Goal: Transaction & Acquisition: Purchase product/service

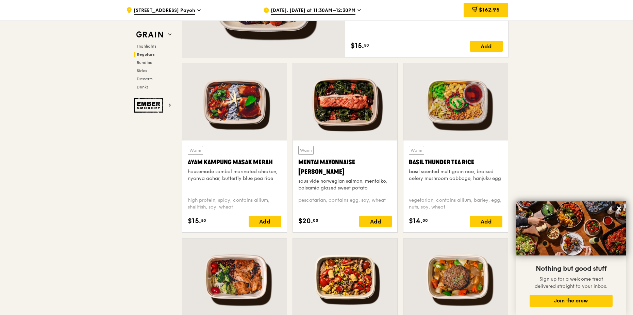
scroll to position [578, 0]
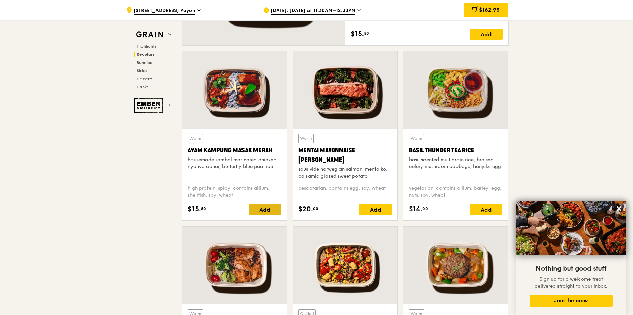
click at [255, 210] on div "Add" at bounding box center [265, 209] width 33 height 11
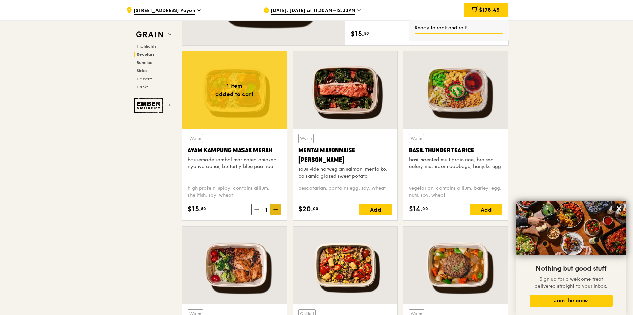
click at [276, 211] on icon at bounding box center [275, 209] width 5 height 5
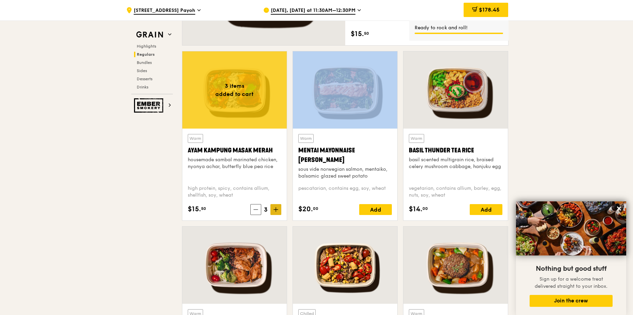
click at [276, 211] on icon at bounding box center [275, 209] width 5 height 5
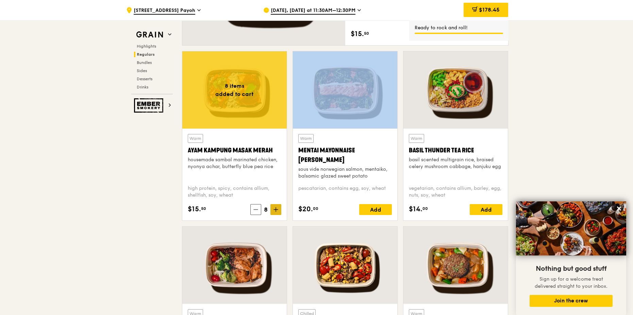
click at [276, 211] on icon at bounding box center [275, 209] width 5 height 5
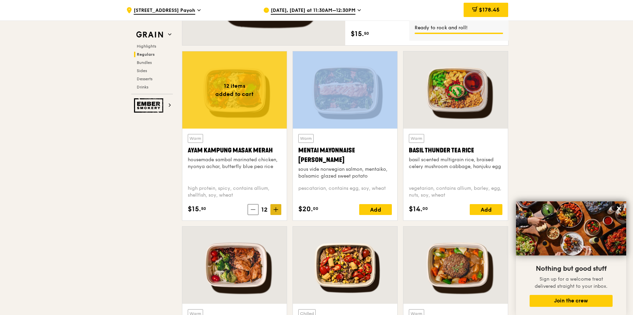
click at [276, 211] on icon at bounding box center [275, 209] width 5 height 5
click at [276, 210] on icon at bounding box center [275, 209] width 5 height 5
click at [276, 209] on icon at bounding box center [276, 209] width 4 height 0
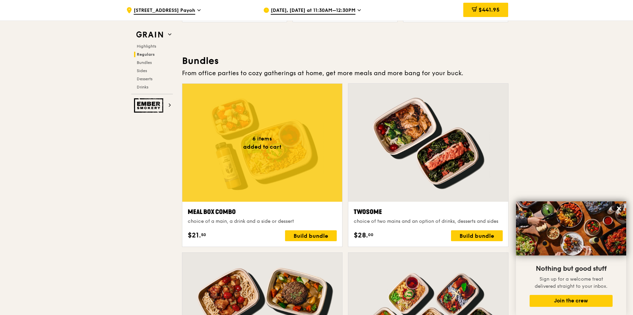
scroll to position [952, 0]
click at [267, 172] on div at bounding box center [262, 142] width 160 height 118
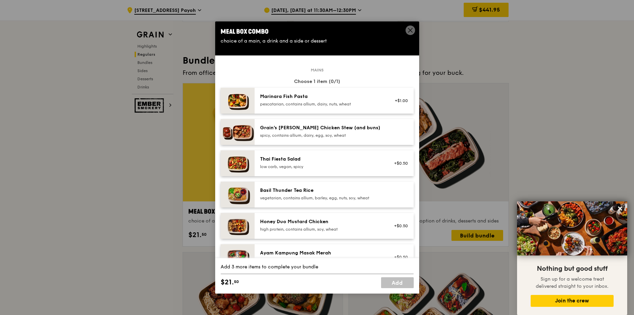
click at [409, 31] on icon at bounding box center [410, 30] width 6 height 6
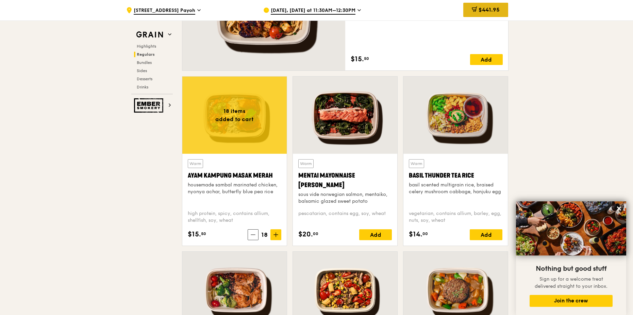
scroll to position [544, 0]
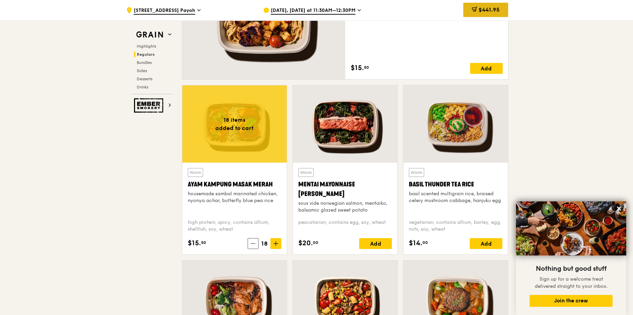
click at [484, 6] on span "$441.95" at bounding box center [489, 9] width 21 height 6
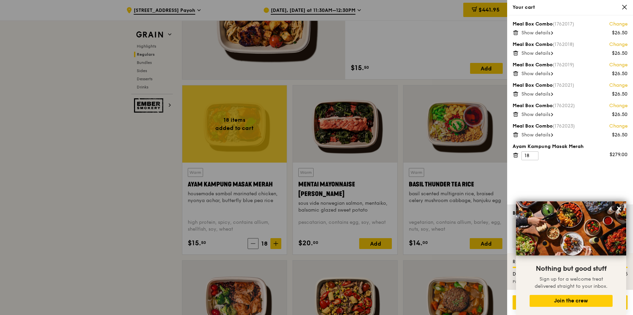
click at [515, 34] on icon at bounding box center [516, 33] width 6 height 6
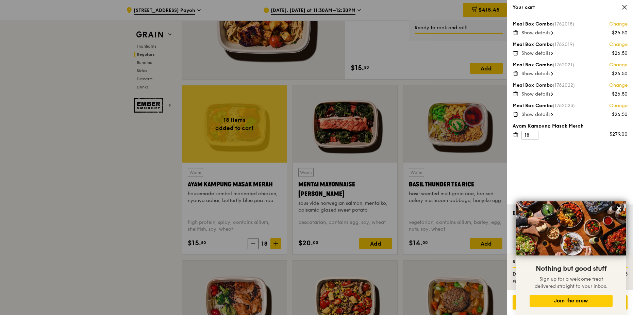
click at [515, 33] on icon at bounding box center [515, 32] width 0 height 1
click at [516, 33] on icon at bounding box center [516, 33] width 6 height 6
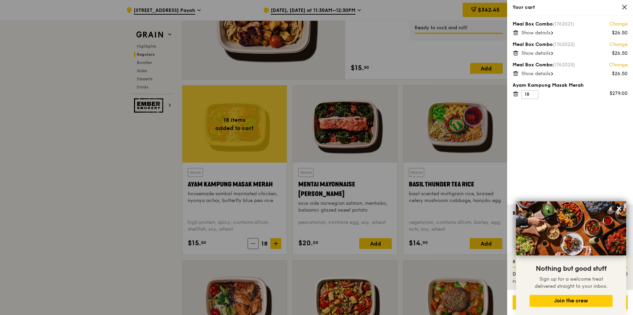
click at [516, 33] on icon at bounding box center [516, 33] width 6 height 6
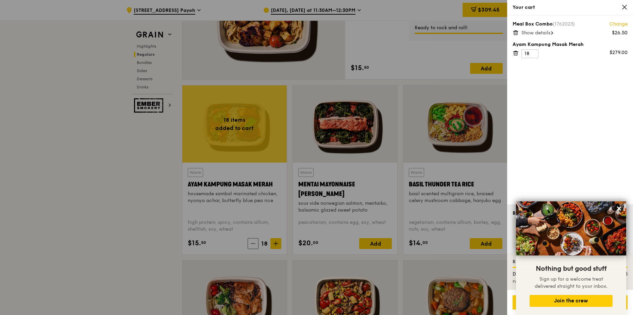
click at [516, 33] on icon at bounding box center [516, 33] width 6 height 6
click at [104, 219] on div at bounding box center [316, 157] width 633 height 315
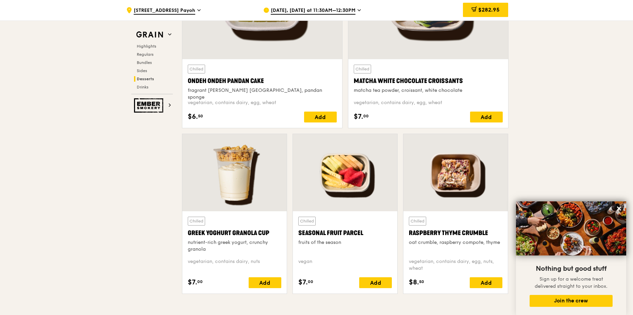
scroll to position [2143, 0]
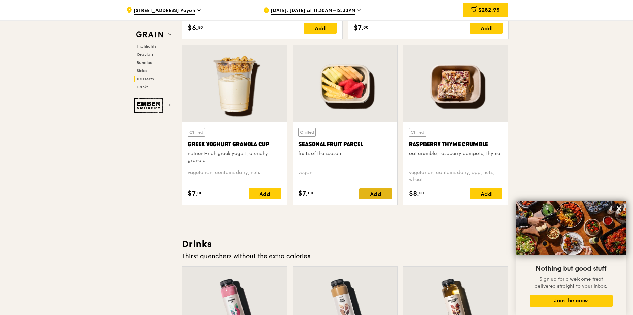
click at [370, 195] on div "Add" at bounding box center [375, 193] width 33 height 11
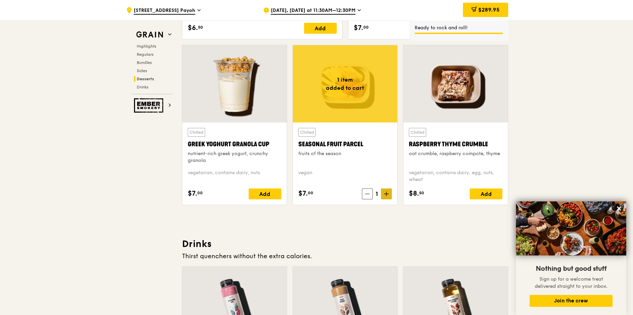
click at [387, 194] on icon at bounding box center [386, 194] width 4 height 0
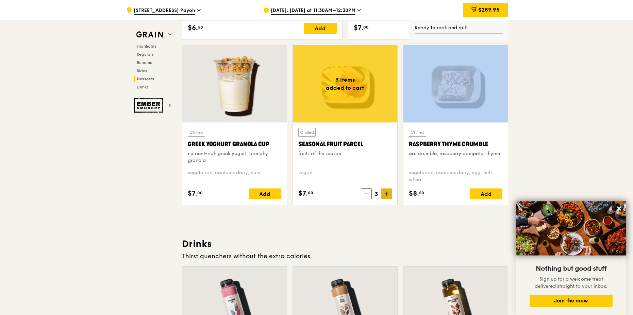
click at [387, 194] on icon at bounding box center [386, 194] width 4 height 0
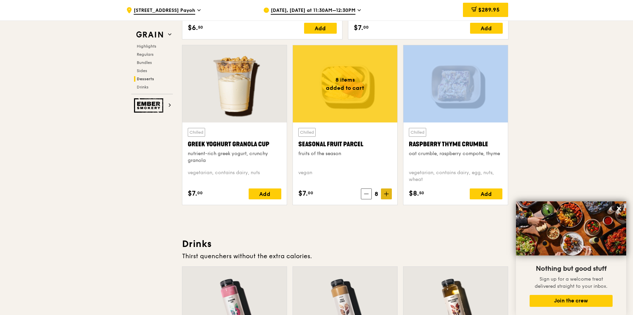
click at [387, 194] on icon at bounding box center [386, 194] width 4 height 0
click at [386, 194] on icon at bounding box center [386, 194] width 4 height 0
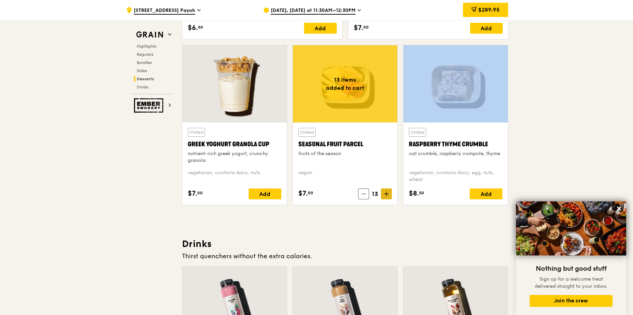
click at [386, 194] on icon at bounding box center [386, 194] width 4 height 0
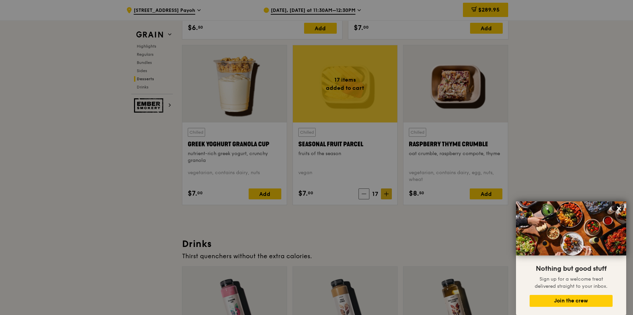
click at [386, 194] on div at bounding box center [316, 157] width 633 height 315
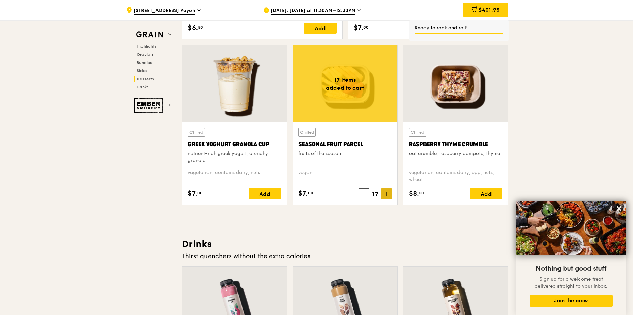
click at [384, 196] on icon at bounding box center [386, 193] width 5 height 5
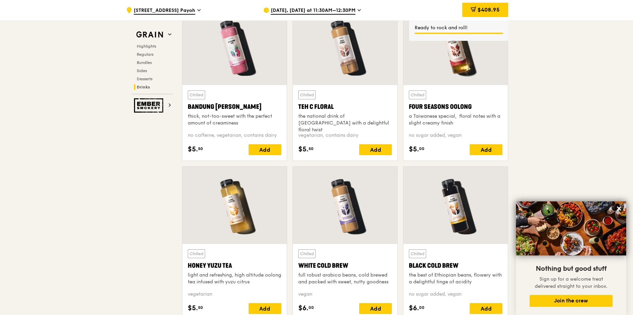
scroll to position [2415, 0]
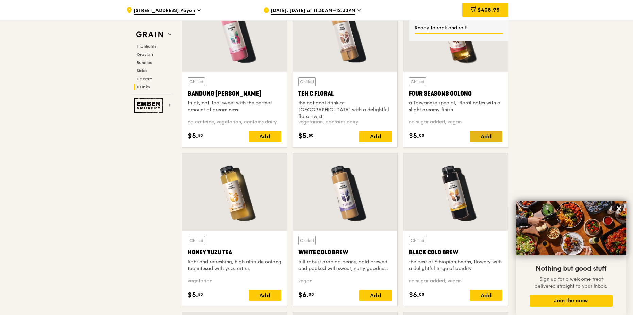
click at [480, 137] on div "Add" at bounding box center [486, 136] width 33 height 11
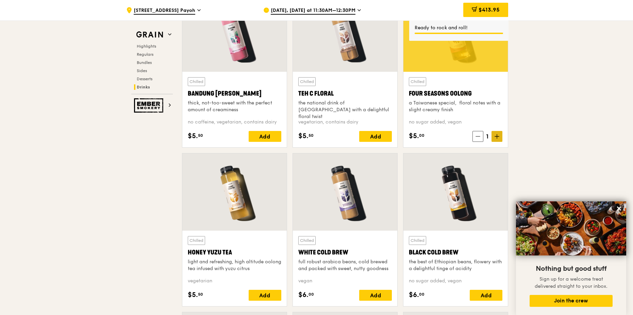
click at [496, 138] on icon at bounding box center [496, 136] width 5 height 5
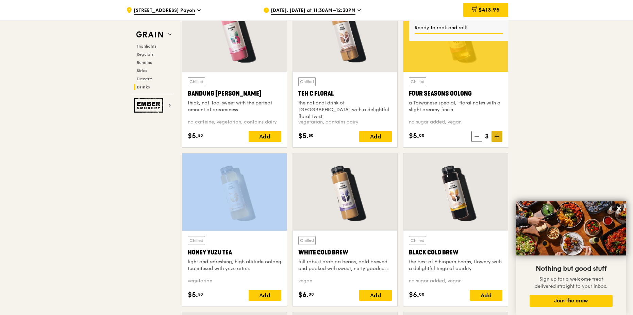
click at [496, 138] on icon at bounding box center [496, 136] width 5 height 5
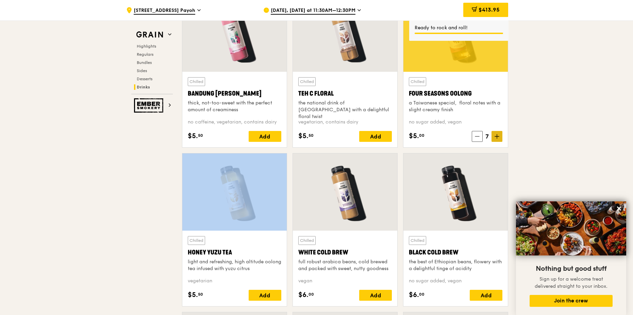
click at [496, 138] on icon at bounding box center [496, 136] width 5 height 5
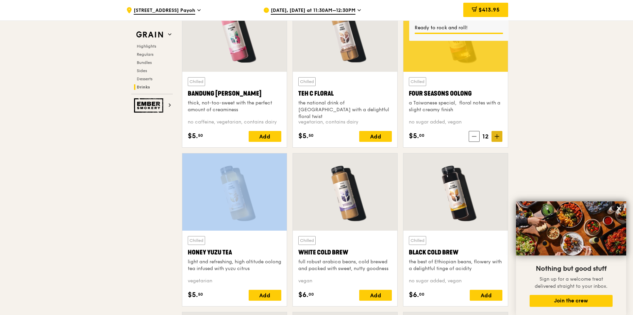
click at [496, 138] on icon at bounding box center [496, 136] width 5 height 5
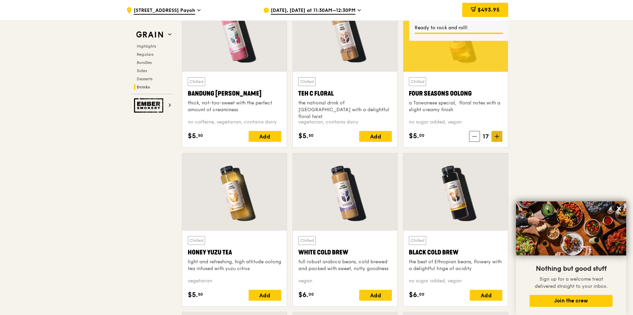
click at [496, 139] on span at bounding box center [496, 136] width 11 height 11
click at [620, 207] on icon at bounding box center [619, 208] width 6 height 6
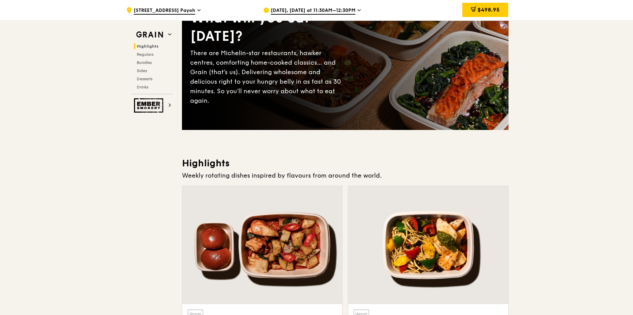
scroll to position [0, 0]
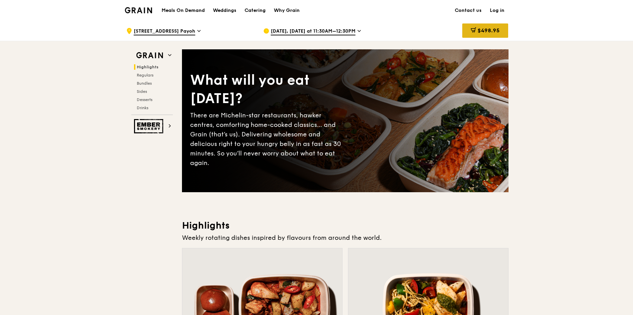
click at [489, 31] on span "$498.95" at bounding box center [488, 30] width 22 height 6
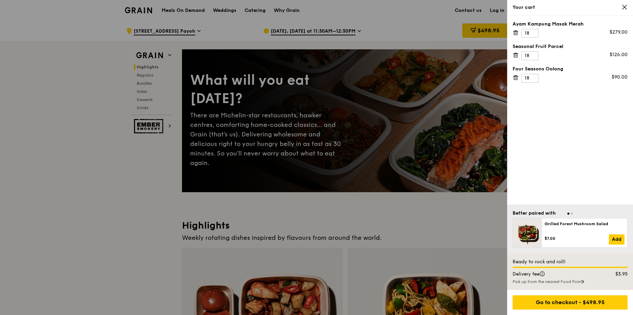
click at [626, 6] on icon at bounding box center [624, 7] width 6 height 6
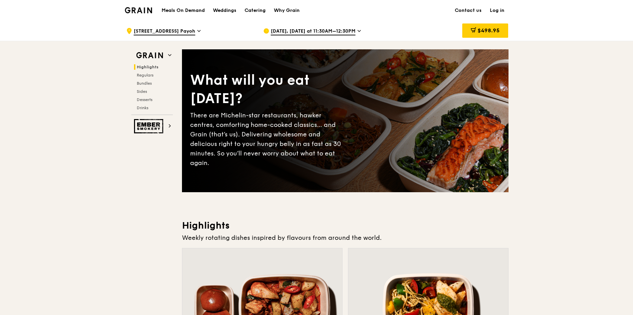
click at [483, 30] on span "$498.95" at bounding box center [488, 30] width 22 height 6
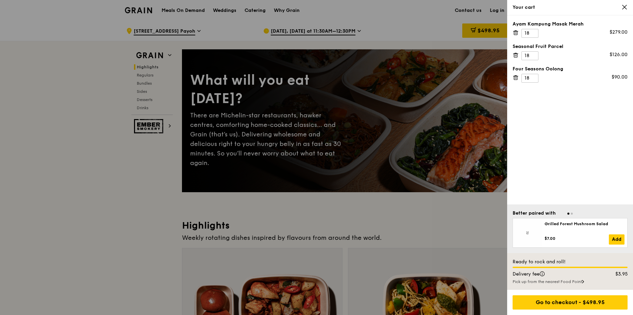
click at [516, 31] on icon at bounding box center [516, 33] width 6 height 6
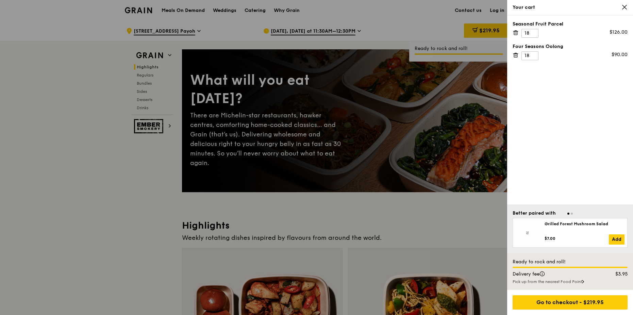
click at [517, 55] on icon at bounding box center [516, 55] width 6 height 6
click at [514, 35] on icon at bounding box center [515, 32] width 3 height 3
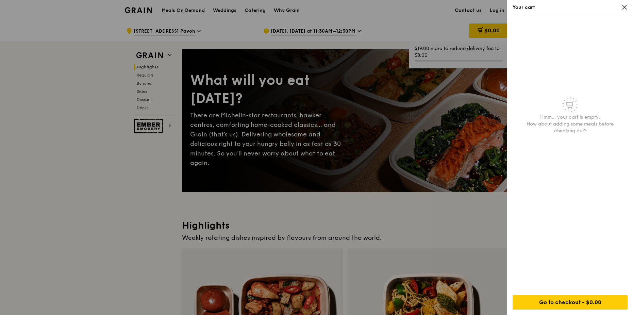
click at [150, 213] on div at bounding box center [316, 157] width 633 height 315
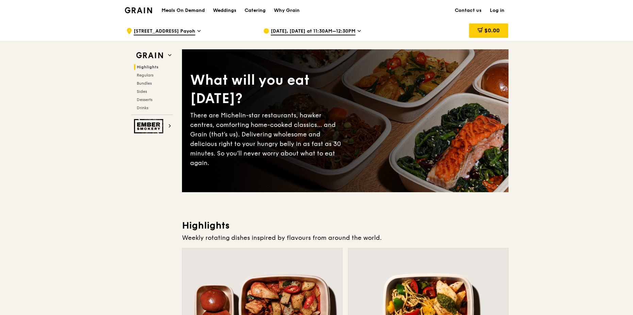
click at [494, 9] on link "Log in" at bounding box center [497, 10] width 23 height 20
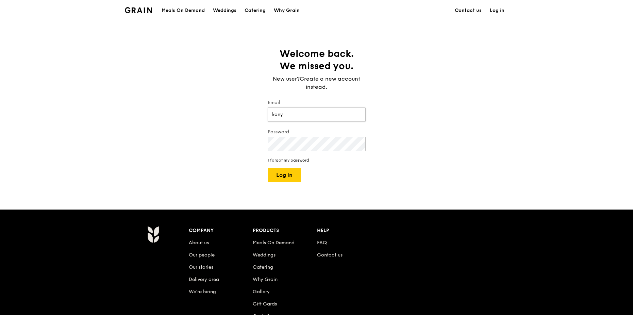
type input "[EMAIL_ADDRESS][DOMAIN_NAME]"
click at [283, 176] on button "Log in" at bounding box center [284, 175] width 33 height 14
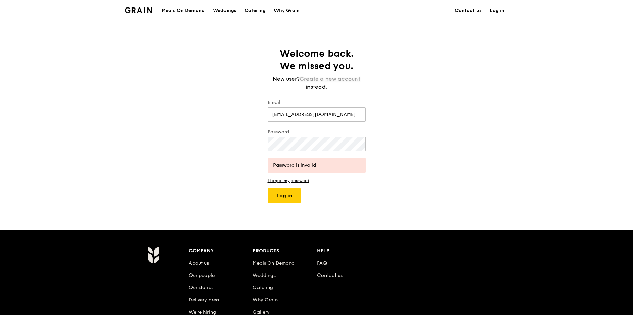
click at [330, 79] on link "Create a new account" at bounding box center [330, 79] width 61 height 8
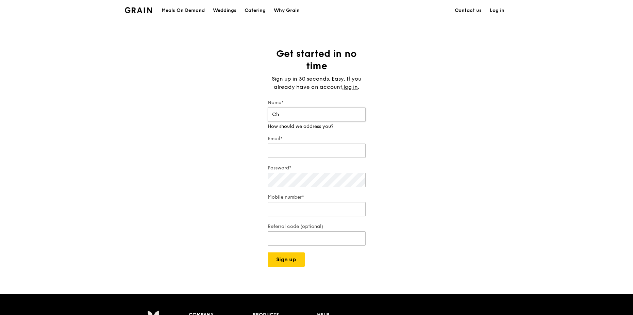
type input "[PERSON_NAME]"
type input "[EMAIL_ADDRESS][DOMAIN_NAME]"
click at [291, 181] on div "Password*" at bounding box center [317, 177] width 98 height 24
drag, startPoint x: 299, startPoint y: 210, endPoint x: 228, endPoint y: 201, distance: 71.0
click at [228, 201] on div "Get started in no time Sign up in 30 seconds. Easy. If you already have an acco…" at bounding box center [316, 157] width 633 height 219
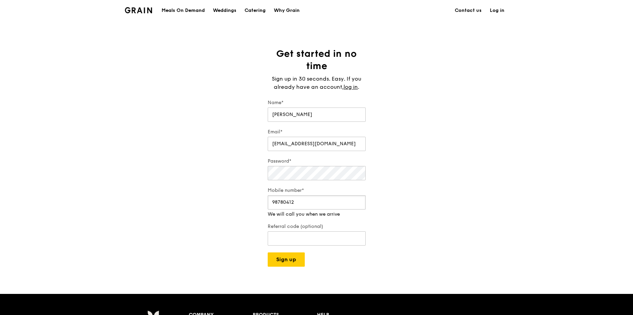
type input "98780412"
click at [401, 223] on div "Get started in no time Sign up in 30 seconds. Easy. If you already have an acco…" at bounding box center [316, 157] width 633 height 219
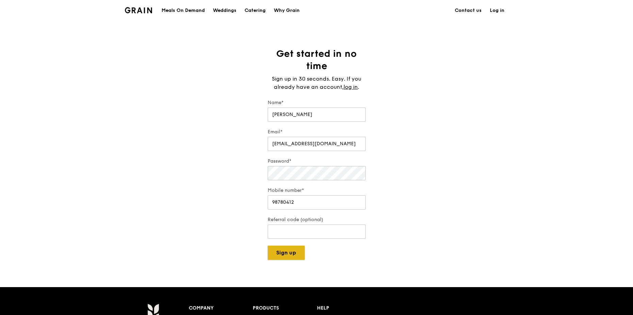
click at [295, 254] on button "Sign up" at bounding box center [286, 253] width 37 height 14
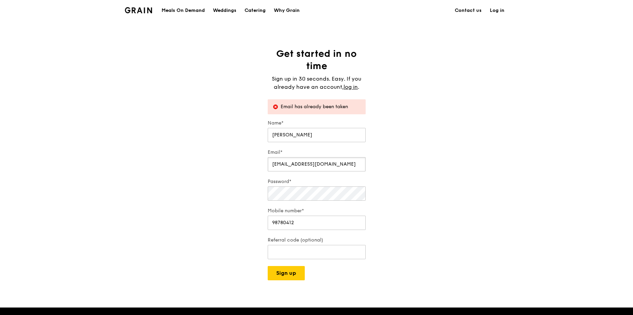
click at [328, 167] on input "[EMAIL_ADDRESS][DOMAIN_NAME]" at bounding box center [317, 164] width 98 height 14
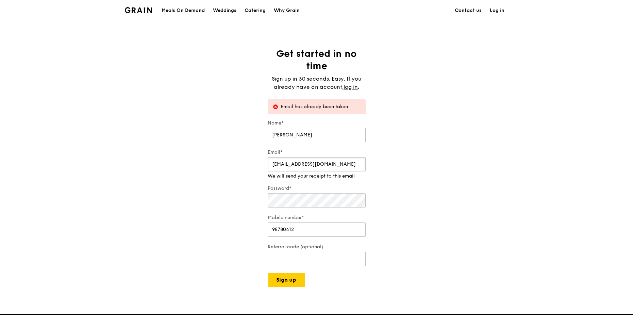
drag, startPoint x: 328, startPoint y: 166, endPoint x: 182, endPoint y: 168, distance: 145.9
click at [182, 168] on div "Get started in no time Sign up in 30 seconds. Easy. If you already have an acco…" at bounding box center [316, 167] width 633 height 239
type input "[EMAIL_ADDRESS][DOMAIN_NAME]"
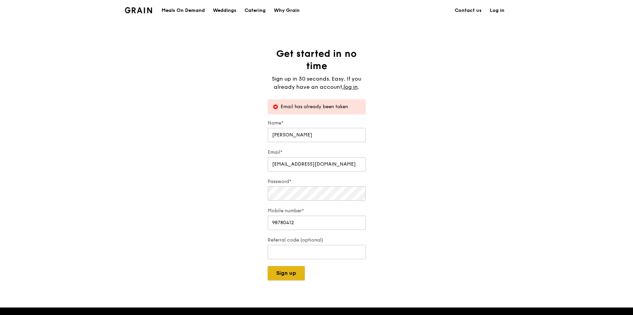
click at [290, 281] on div "Grain logo Meals On Demand Weddings Catering Why Grain Contact us Log in Get st…" at bounding box center [316, 254] width 633 height 509
click at [281, 274] on button "Sign up" at bounding box center [286, 273] width 37 height 14
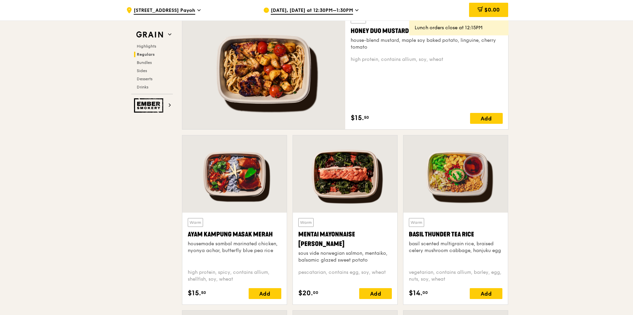
scroll to position [544, 0]
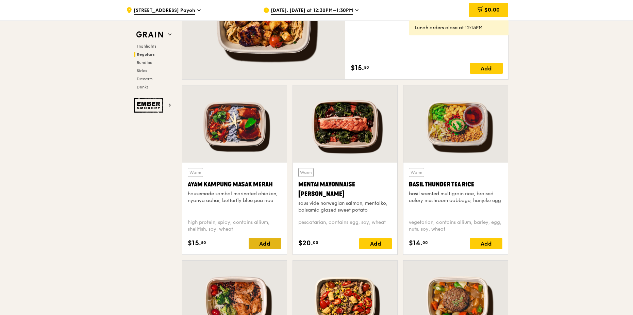
click at [267, 245] on div "Add" at bounding box center [265, 243] width 33 height 11
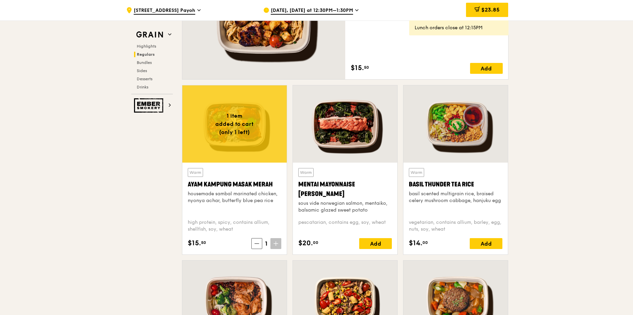
click at [274, 245] on icon at bounding box center [275, 243] width 5 height 5
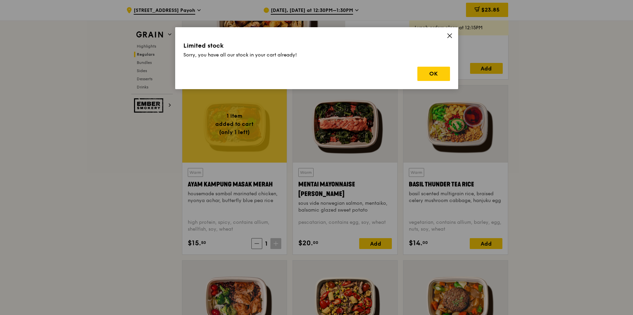
drag, startPoint x: 267, startPoint y: 245, endPoint x: 274, endPoint y: 245, distance: 6.8
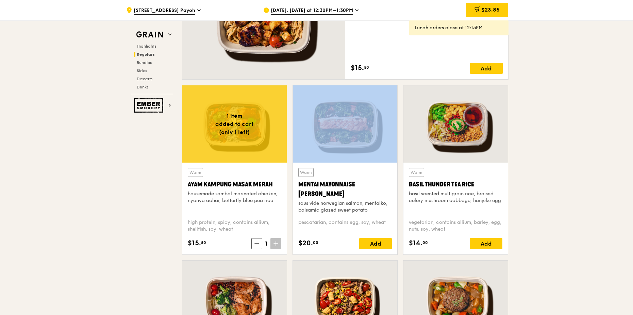
click at [274, 245] on icon at bounding box center [275, 243] width 5 height 5
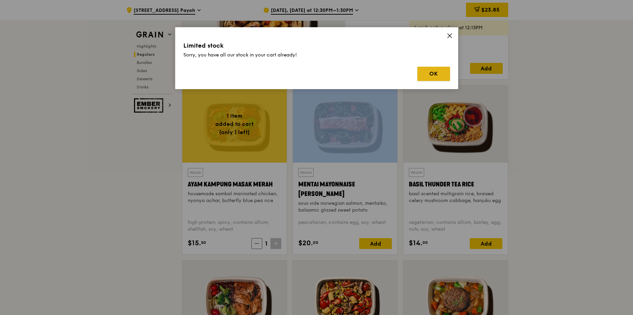
click at [438, 76] on button "OK" at bounding box center [433, 74] width 33 height 14
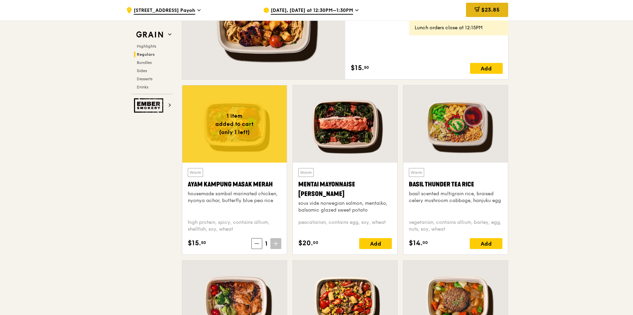
click at [483, 9] on span "$23.85" at bounding box center [490, 9] width 18 height 6
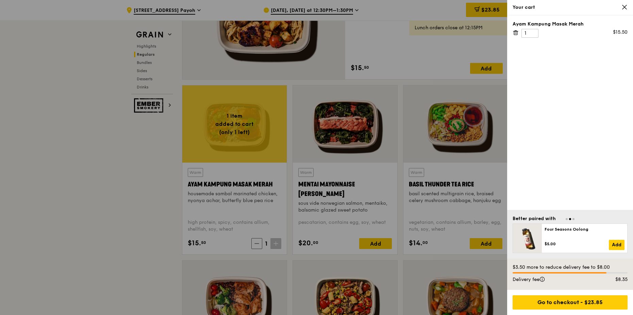
click at [624, 6] on icon at bounding box center [624, 7] width 6 height 6
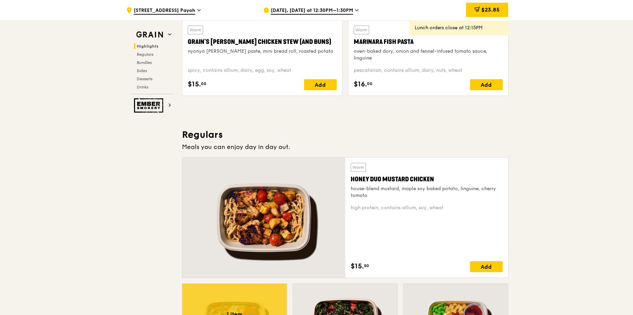
scroll to position [272, 0]
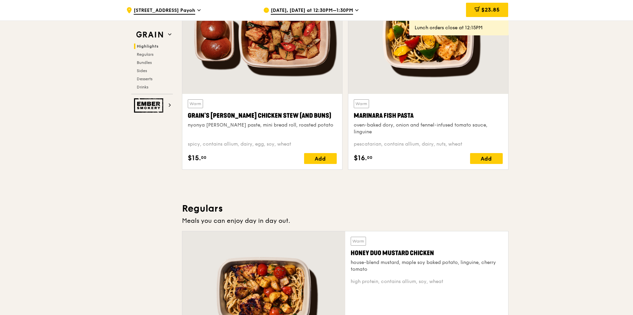
click at [297, 10] on span "[DATE], [DATE] at 12:30PM–1:30PM" at bounding box center [312, 10] width 82 height 7
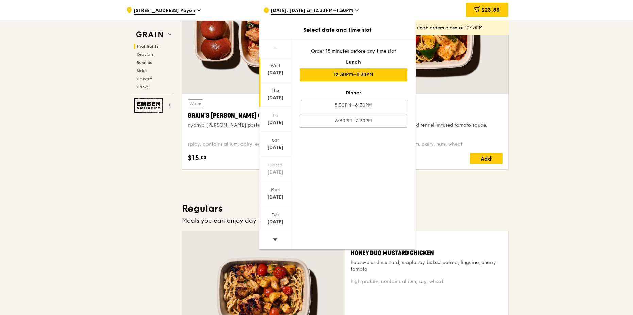
click at [276, 95] on div "[DATE]" at bounding box center [275, 98] width 30 height 7
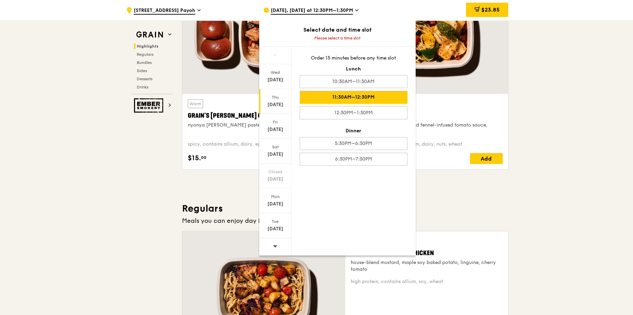
click at [356, 96] on div "11:30AM–12:30PM" at bounding box center [354, 97] width 108 height 13
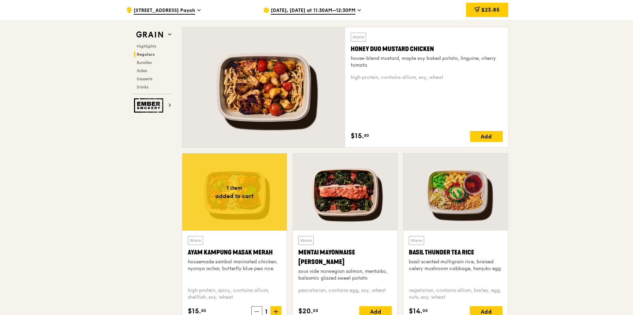
scroll to position [578, 0]
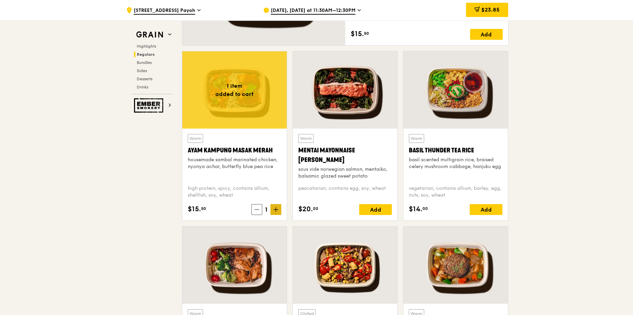
click at [275, 212] on icon at bounding box center [275, 209] width 5 height 5
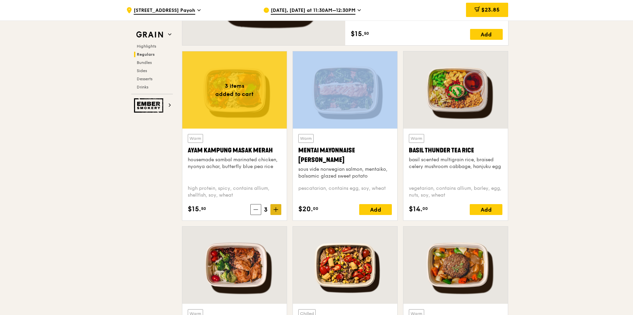
click at [275, 212] on icon at bounding box center [275, 209] width 5 height 5
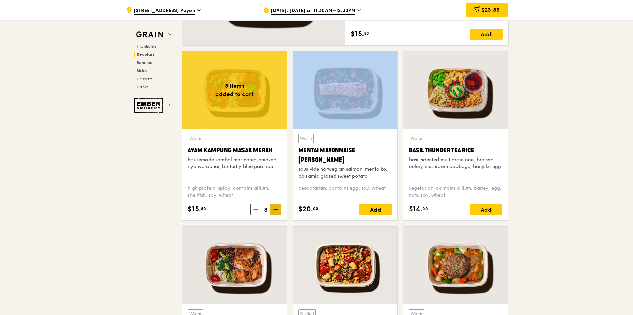
click at [275, 212] on icon at bounding box center [275, 209] width 5 height 5
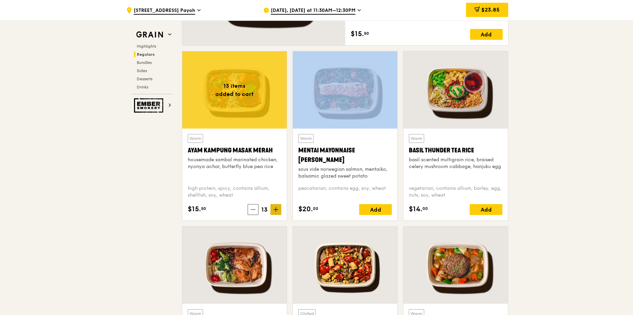
click at [275, 212] on icon at bounding box center [275, 209] width 5 height 5
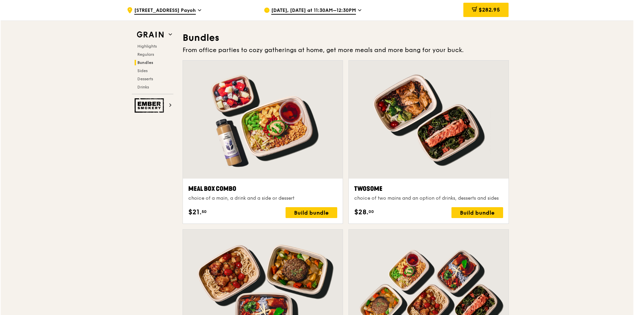
scroll to position [1018, 0]
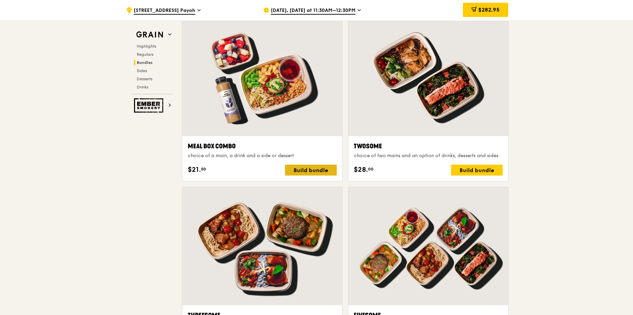
click at [299, 173] on div "Build bundle" at bounding box center [311, 170] width 52 height 11
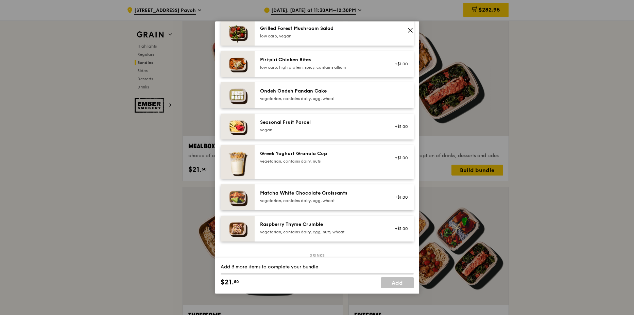
scroll to position [476, 0]
click at [393, 129] on div "+$1.00" at bounding box center [399, 126] width 18 height 5
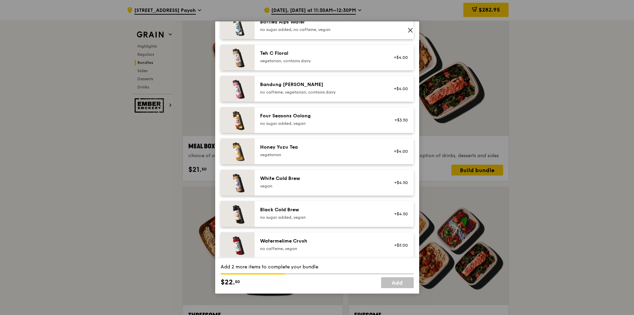
scroll to position [739, 0]
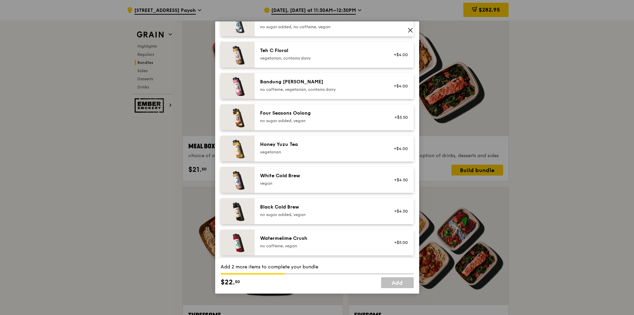
click at [338, 124] on div "Four Seasons Oolong no sugar added, vegan" at bounding box center [321, 117] width 130 height 15
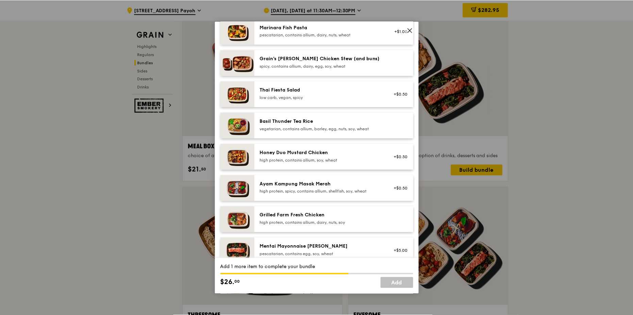
scroll to position [59, 0]
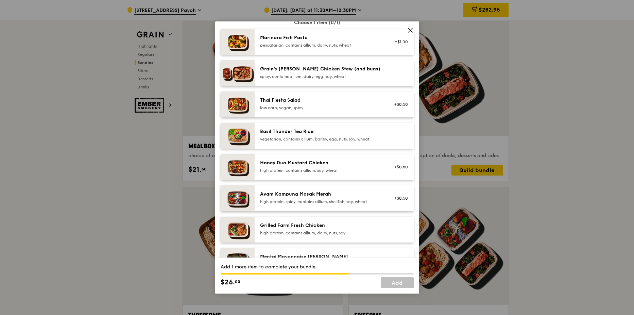
click at [306, 201] on div "high protein, spicy, contains allium, shellfish, soy, wheat" at bounding box center [321, 201] width 122 height 5
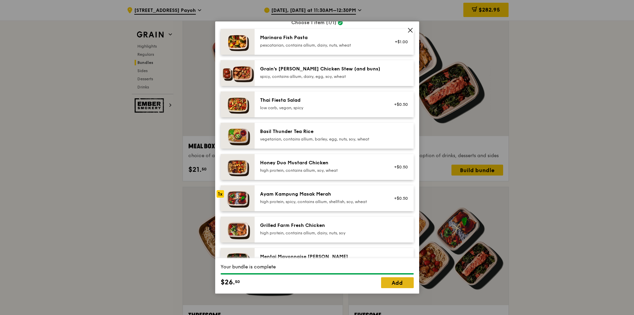
click at [398, 284] on link "Add" at bounding box center [397, 282] width 33 height 11
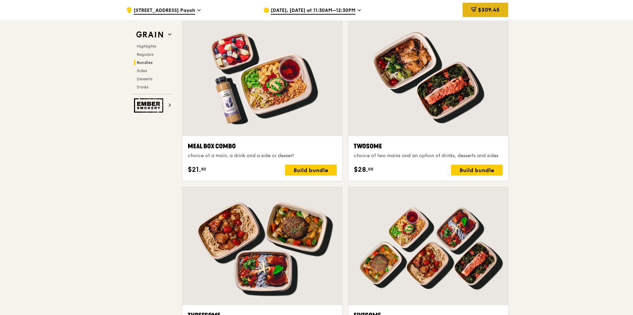
click at [492, 10] on span "$309.45" at bounding box center [489, 9] width 22 height 6
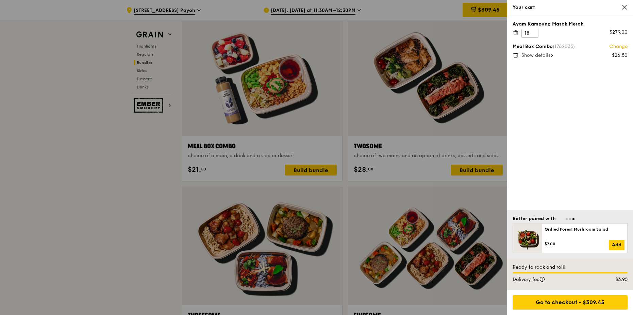
click at [515, 32] on icon at bounding box center [516, 33] width 6 height 6
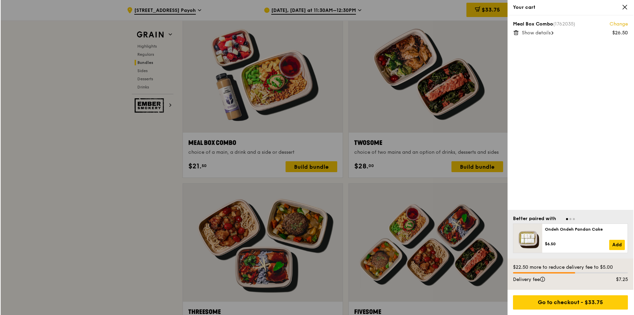
scroll to position [1018, 0]
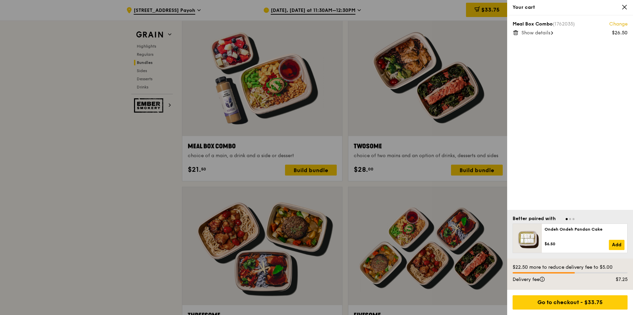
click at [309, 170] on div at bounding box center [316, 157] width 633 height 315
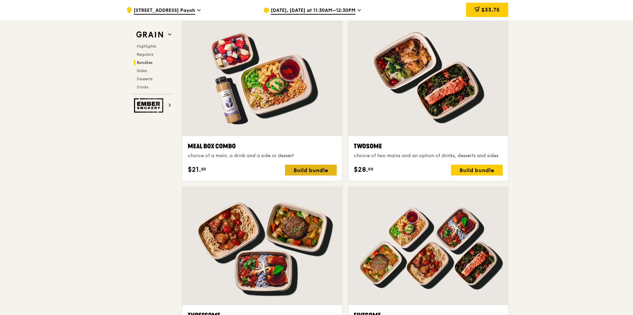
click at [307, 172] on div "Build bundle" at bounding box center [311, 170] width 52 height 11
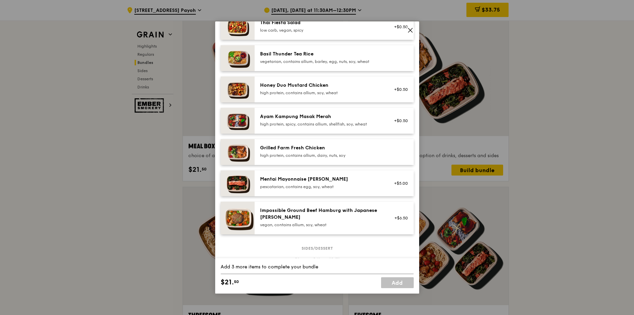
scroll to position [136, 0]
click at [313, 117] on div "Ayam Kampung Masak Merah" at bounding box center [321, 117] width 122 height 7
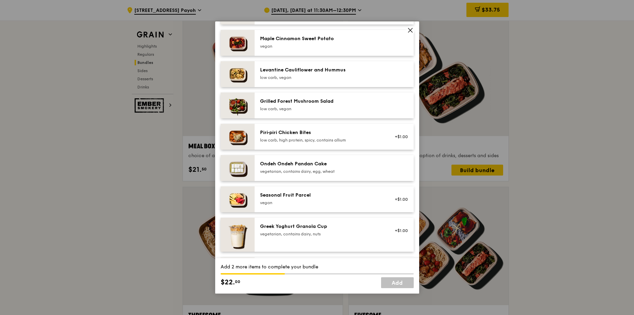
scroll to position [442, 0]
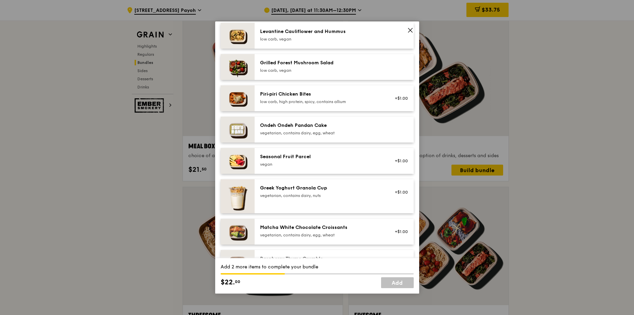
click at [302, 161] on div "Seasonal Fruit Parcel [GEOGRAPHIC_DATA]" at bounding box center [321, 160] width 122 height 14
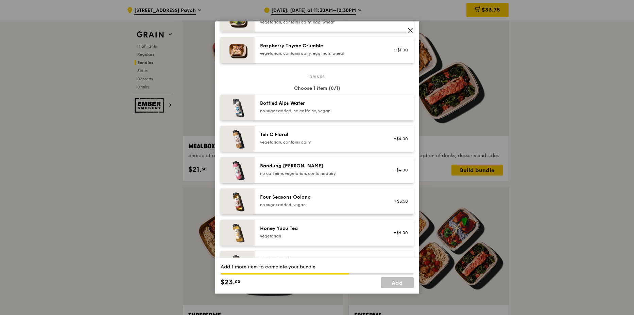
scroll to position [680, 0]
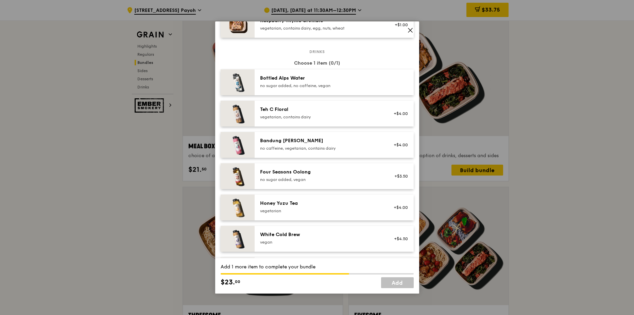
click at [303, 175] on div "Four Seasons Oolong no sugar added, vegan" at bounding box center [321, 176] width 122 height 14
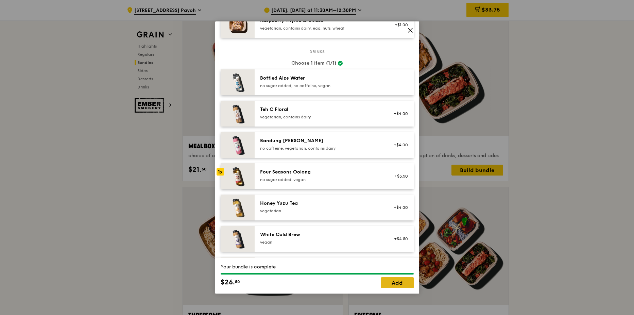
click at [391, 283] on link "Add" at bounding box center [397, 282] width 33 height 11
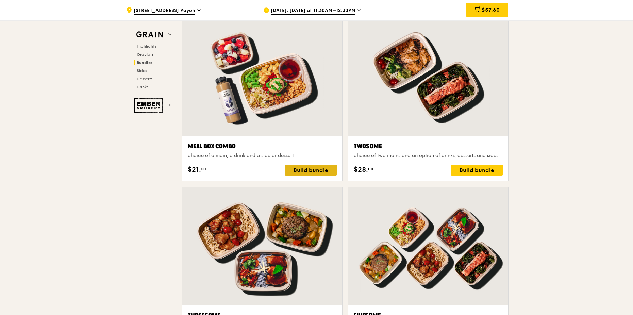
click at [317, 171] on div "Build bundle" at bounding box center [311, 170] width 52 height 11
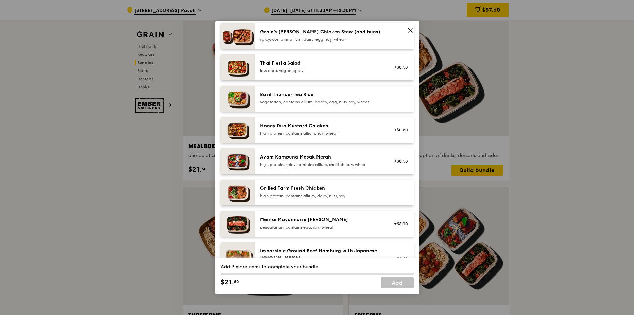
scroll to position [136, 0]
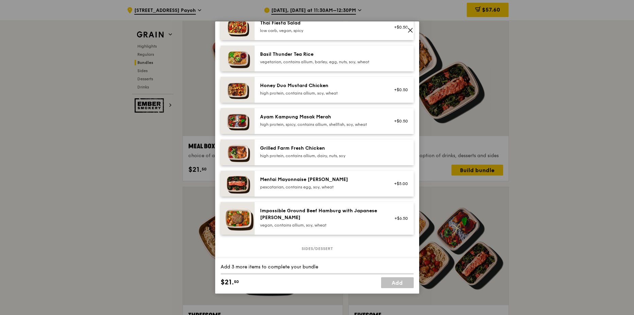
click at [329, 120] on div "Ayam Kampung Masak Merah" at bounding box center [321, 117] width 122 height 7
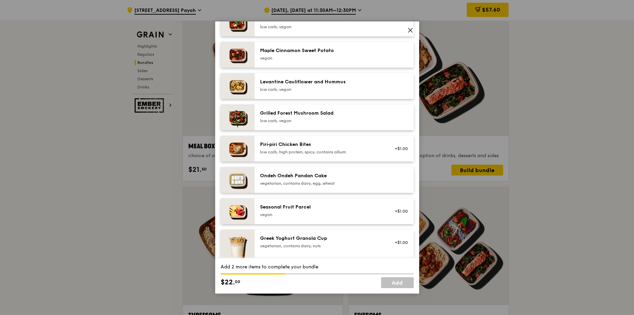
scroll to position [408, 0]
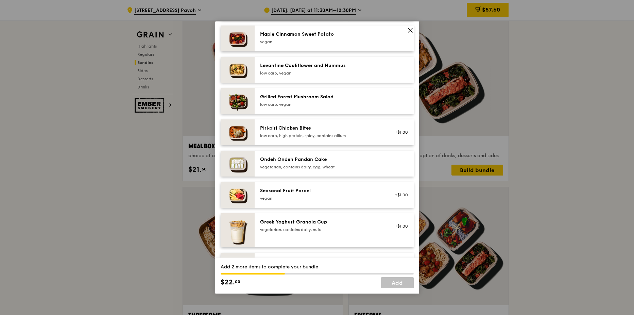
click at [296, 194] on div "Seasonal Fruit Parcel" at bounding box center [321, 190] width 122 height 7
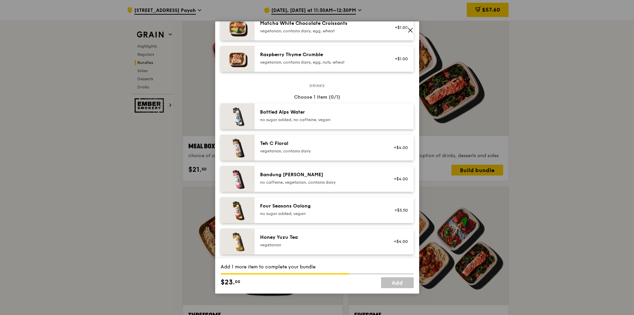
scroll to position [680, 0]
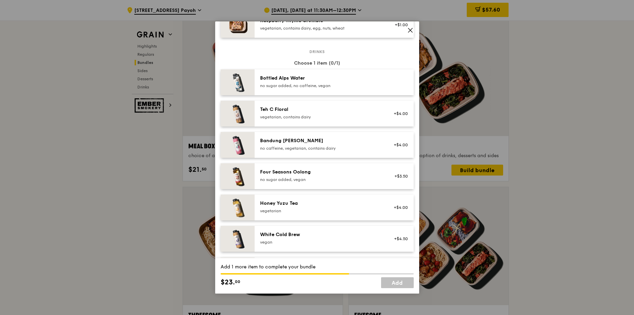
click at [327, 177] on div "Four Seasons Oolong no sugar added, vegan" at bounding box center [321, 176] width 122 height 14
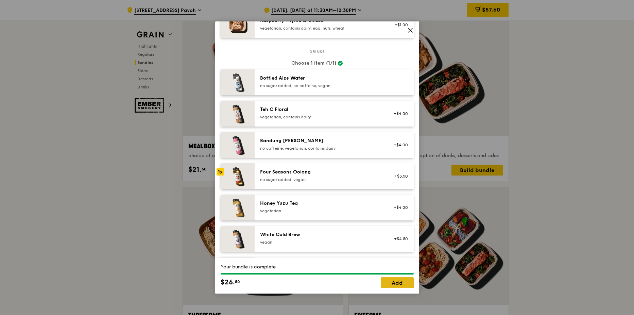
click at [395, 282] on link "Add" at bounding box center [397, 282] width 33 height 11
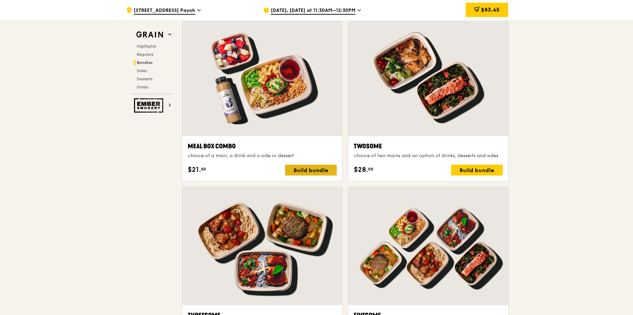
click at [306, 166] on div "Build bundle" at bounding box center [311, 170] width 52 height 11
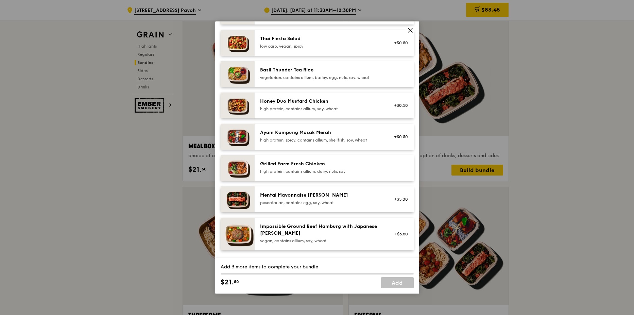
scroll to position [136, 0]
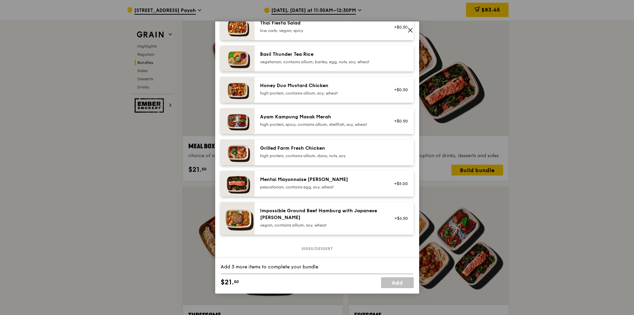
click at [342, 121] on div "Ayam Kampung Masak Merah high protein, spicy, contains allium, shellfish, soy, …" at bounding box center [321, 121] width 122 height 14
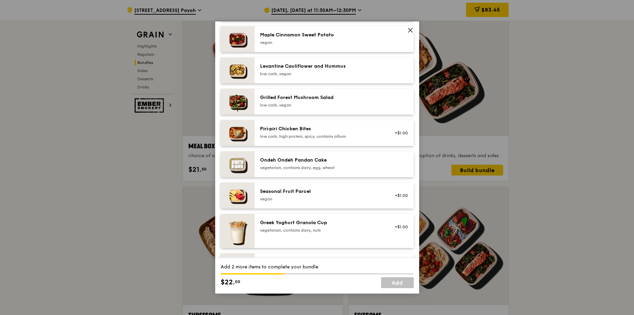
scroll to position [408, 0]
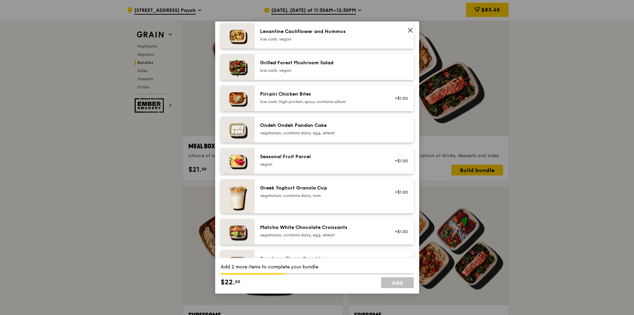
click at [339, 165] on div "vegan" at bounding box center [321, 164] width 122 height 5
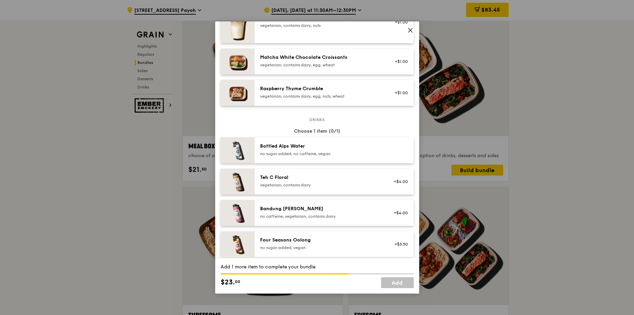
scroll to position [646, 0]
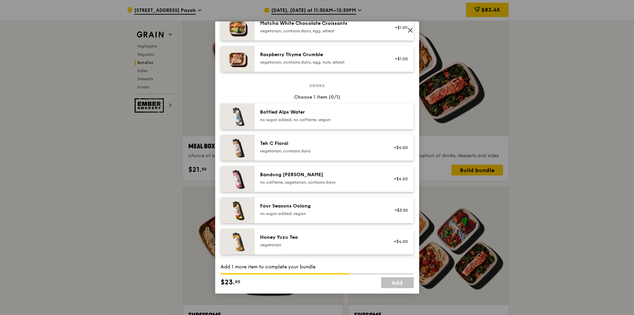
click at [333, 211] on div "no sugar added, vegan" at bounding box center [321, 213] width 122 height 5
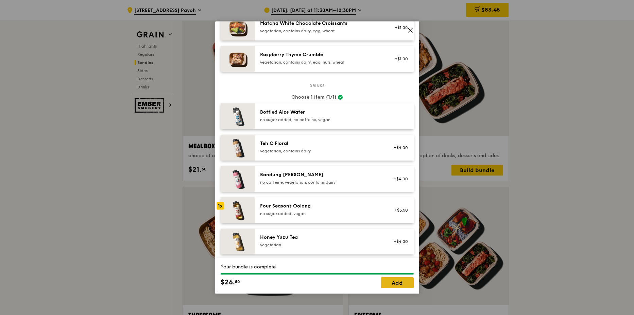
click at [401, 285] on link "Add" at bounding box center [397, 282] width 33 height 11
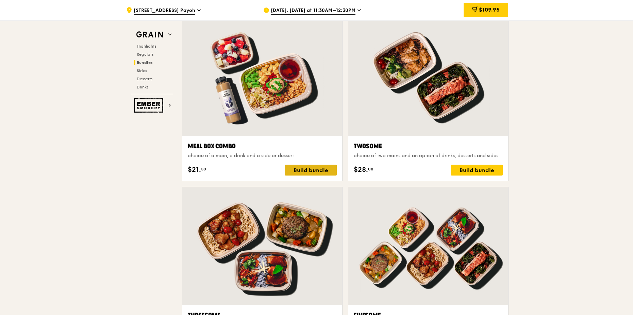
click at [308, 167] on div "Build bundle" at bounding box center [311, 170] width 52 height 11
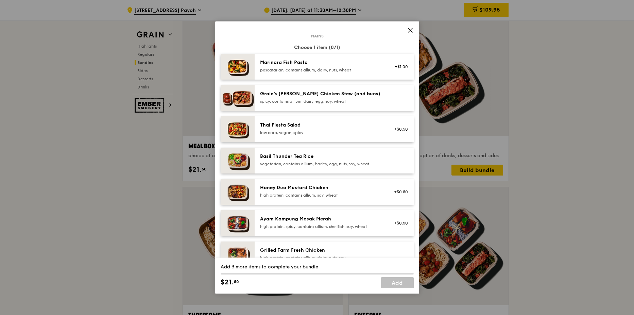
scroll to position [68, 0]
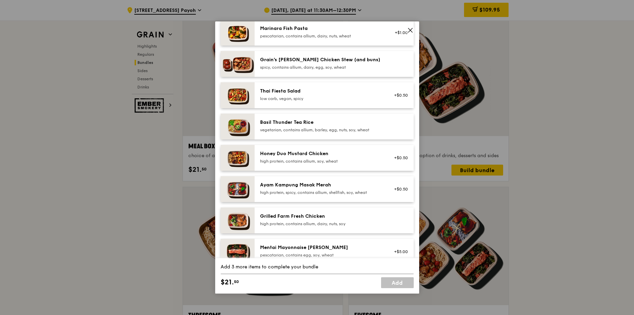
click at [319, 187] on div "Ayam Kampung Masak Merah" at bounding box center [321, 185] width 122 height 7
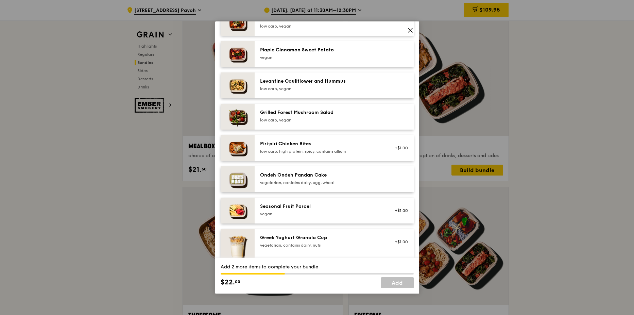
scroll to position [408, 0]
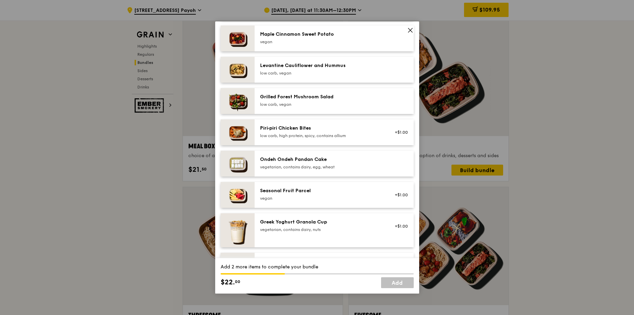
click at [318, 197] on div "vegan" at bounding box center [321, 198] width 122 height 5
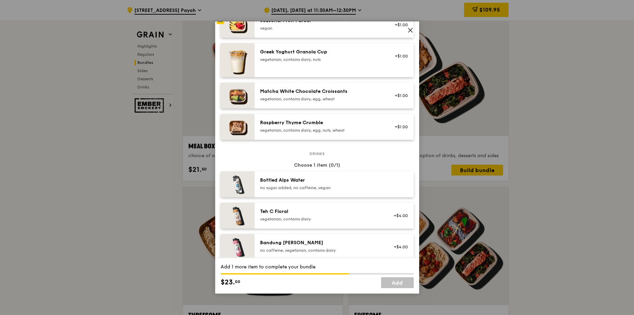
scroll to position [646, 0]
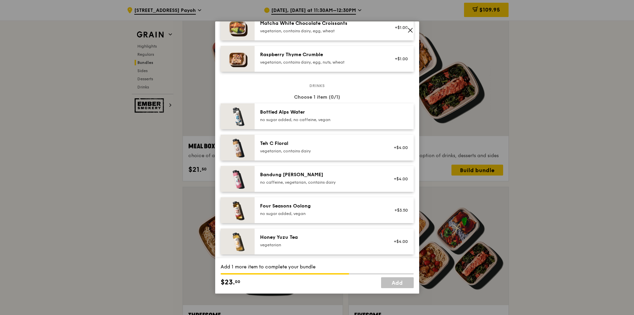
click at [326, 205] on div "Four Seasons Oolong" at bounding box center [321, 206] width 122 height 7
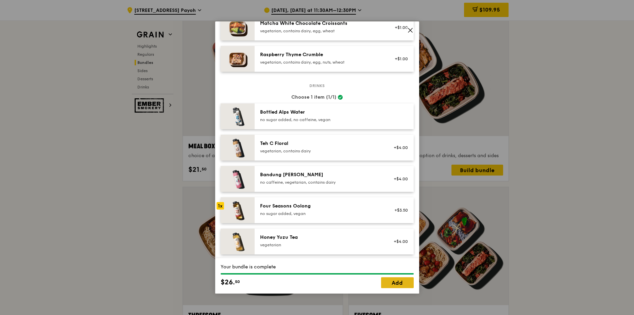
click at [396, 282] on link "Add" at bounding box center [397, 282] width 33 height 11
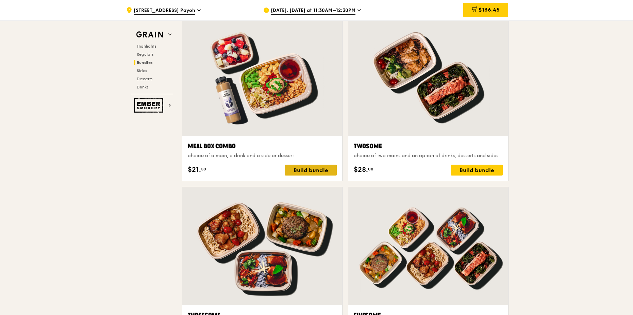
click at [321, 171] on div "Build bundle" at bounding box center [311, 170] width 52 height 11
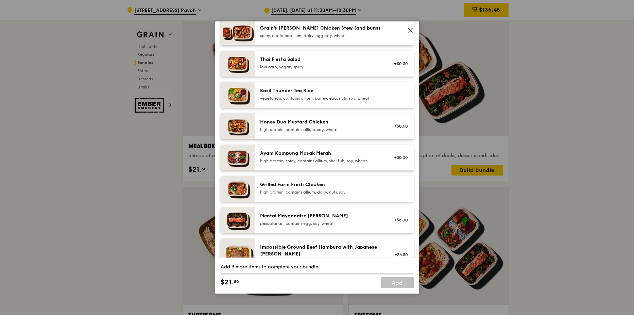
scroll to position [102, 0]
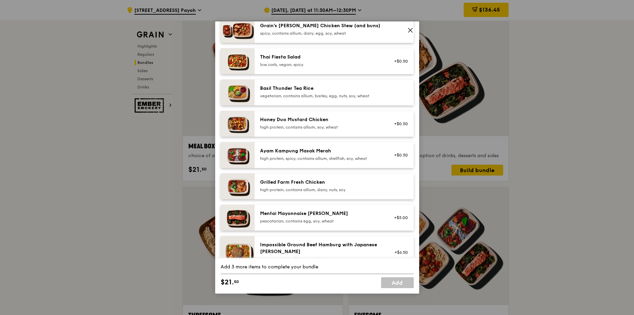
click at [335, 160] on div "high protein, spicy, contains allium, shellfish, soy, wheat" at bounding box center [321, 158] width 122 height 5
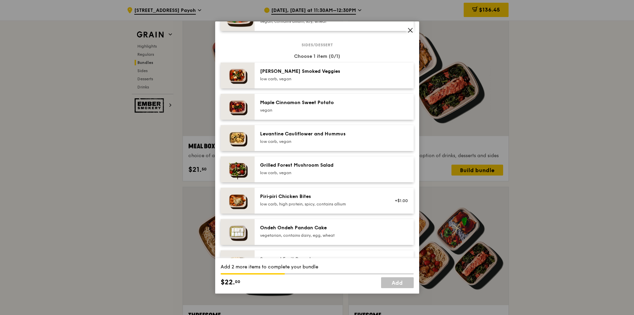
scroll to position [340, 0]
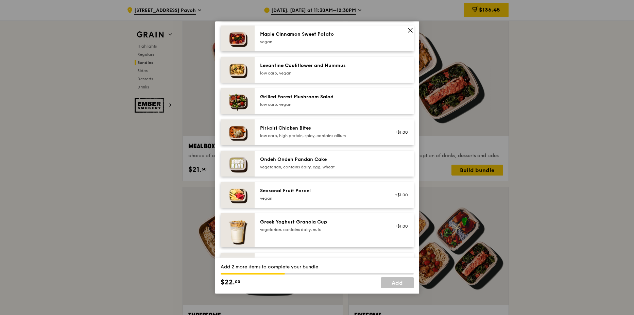
click at [312, 186] on div "Seasonal Fruit Parcel [GEOGRAPHIC_DATA] +$1.00" at bounding box center [334, 195] width 159 height 26
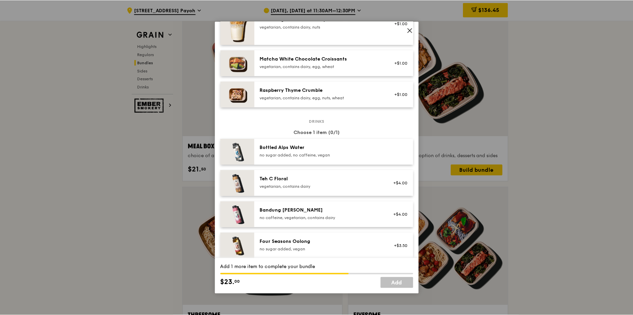
scroll to position [646, 0]
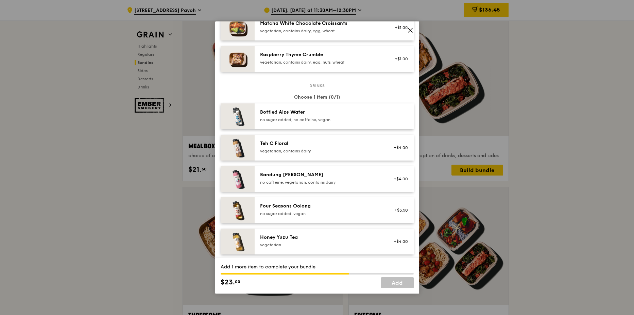
click at [307, 212] on div "no sugar added, vegan" at bounding box center [321, 213] width 122 height 5
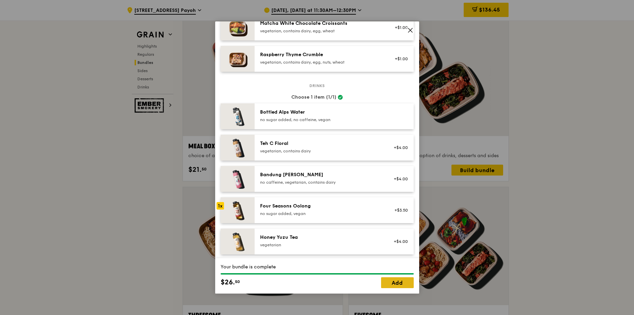
click at [398, 283] on link "Add" at bounding box center [397, 282] width 33 height 11
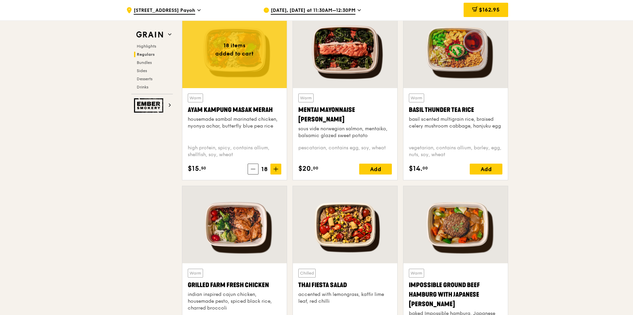
scroll to position [814, 0]
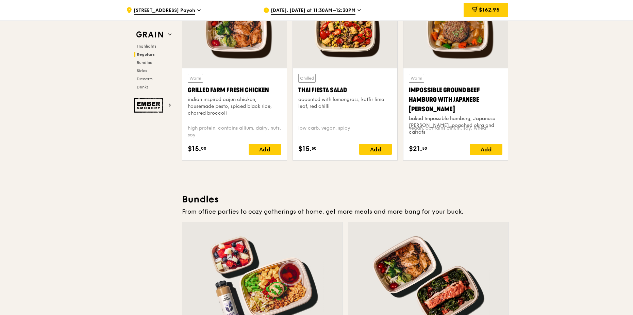
drag, startPoint x: 476, startPoint y: 15, endPoint x: 474, endPoint y: 19, distance: 4.4
click at [476, 14] on div "$162.95" at bounding box center [486, 10] width 45 height 14
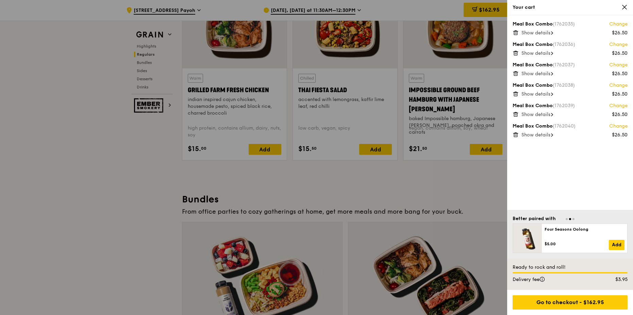
click at [423, 188] on div at bounding box center [316, 157] width 633 height 315
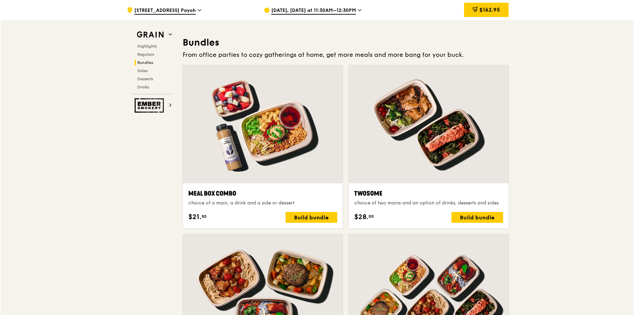
scroll to position [986, 0]
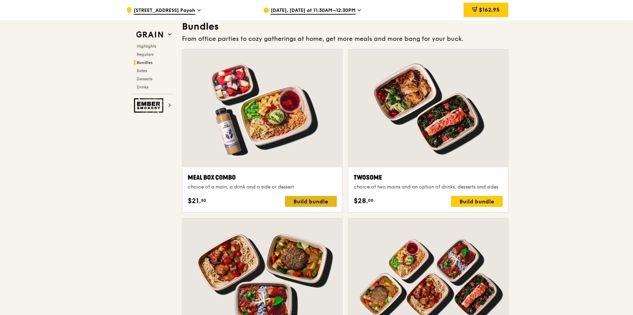
click at [294, 202] on div "Build bundle" at bounding box center [311, 201] width 52 height 11
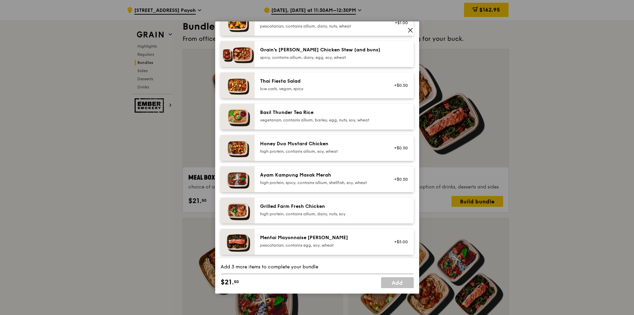
scroll to position [102, 0]
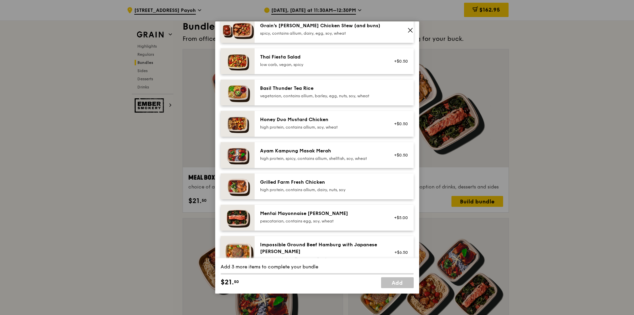
click at [333, 155] on div "Ayam Kampung Masak Merah high protein, spicy, contains allium, shellfish, soy, …" at bounding box center [321, 155] width 122 height 14
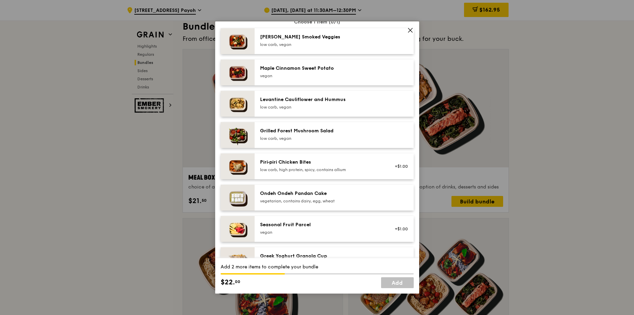
scroll to position [408, 0]
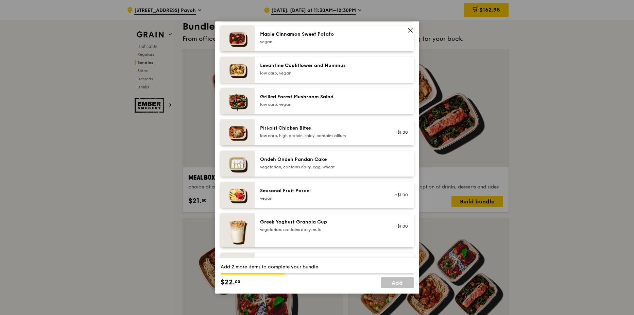
click at [304, 194] on div "Seasonal Fruit Parcel" at bounding box center [321, 190] width 122 height 7
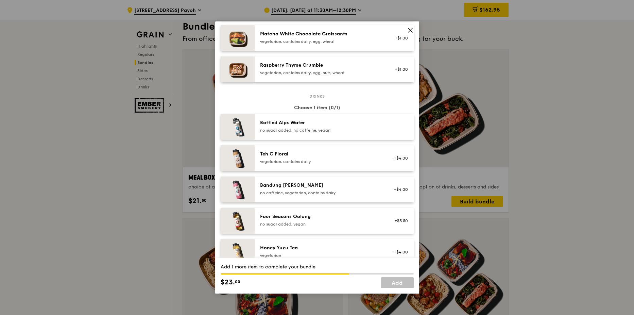
scroll to position [646, 0]
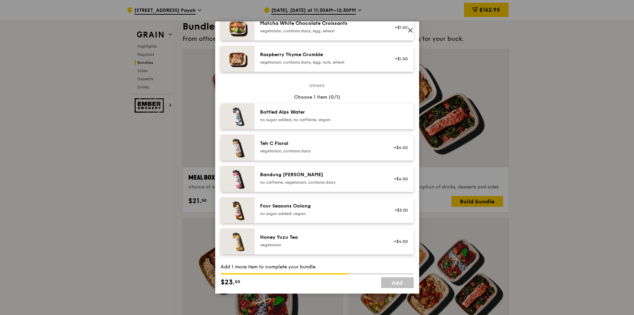
click at [328, 209] on div "Four Seasons Oolong" at bounding box center [321, 206] width 122 height 7
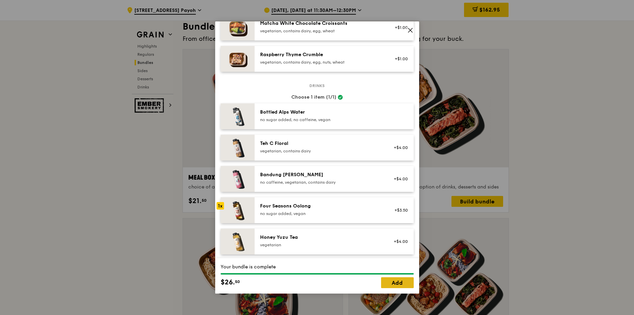
click at [390, 282] on link "Add" at bounding box center [397, 282] width 33 height 11
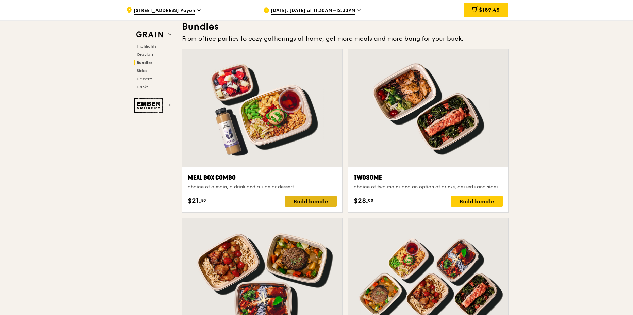
click at [307, 200] on div "Build bundle" at bounding box center [311, 201] width 52 height 11
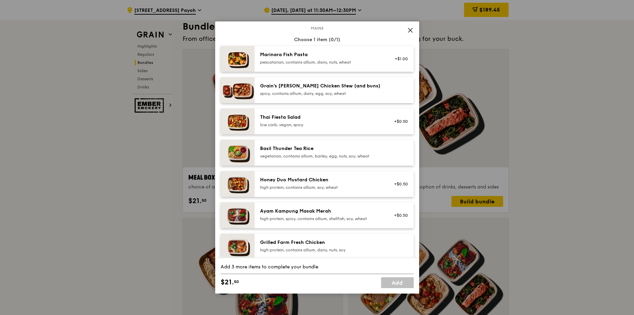
scroll to position [102, 0]
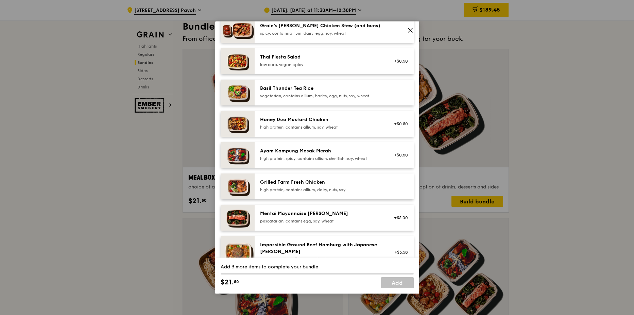
click at [317, 153] on div "Ayam Kampung Masak Merah" at bounding box center [321, 151] width 122 height 7
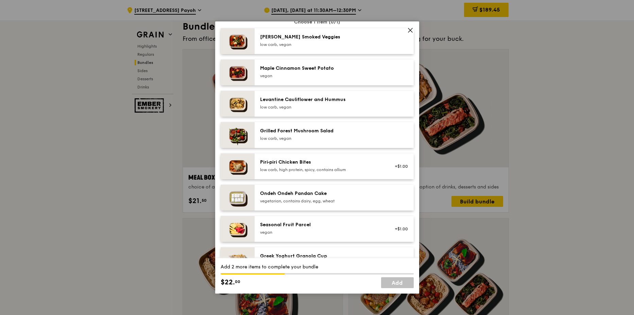
scroll to position [408, 0]
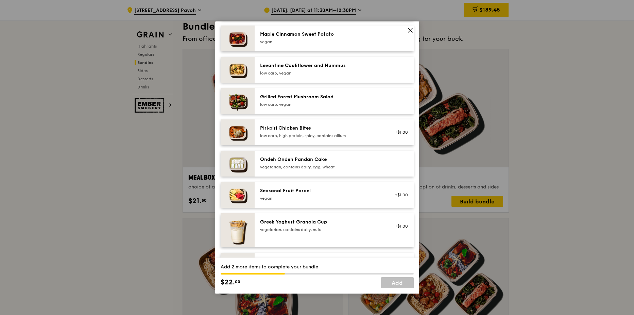
click at [312, 198] on div "vegan" at bounding box center [321, 198] width 122 height 5
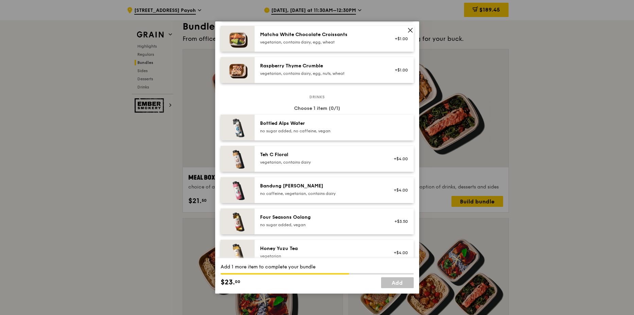
scroll to position [646, 0]
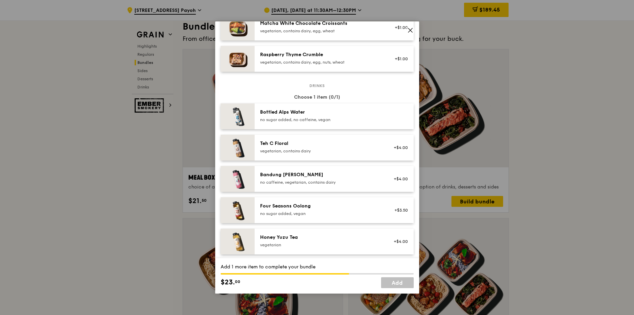
click at [311, 214] on div "no sugar added, vegan" at bounding box center [321, 213] width 122 height 5
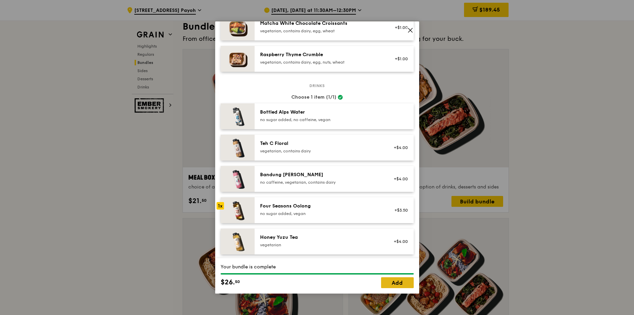
click at [393, 282] on link "Add" at bounding box center [397, 282] width 33 height 11
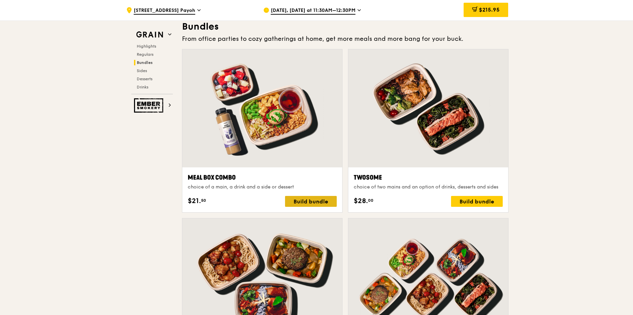
click at [313, 202] on div "Build bundle" at bounding box center [311, 201] width 52 height 11
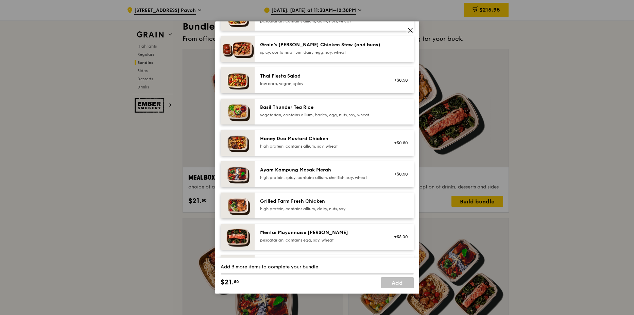
scroll to position [102, 0]
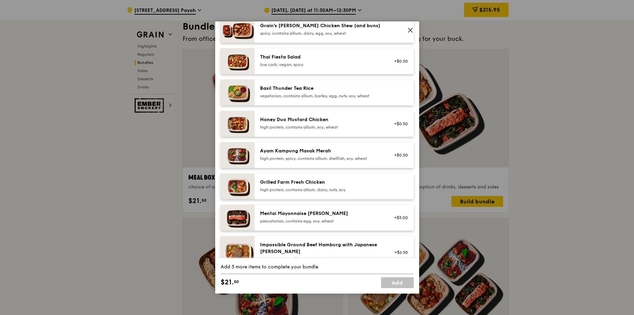
click at [321, 154] on div "Ayam Kampung Masak Merah" at bounding box center [321, 151] width 122 height 7
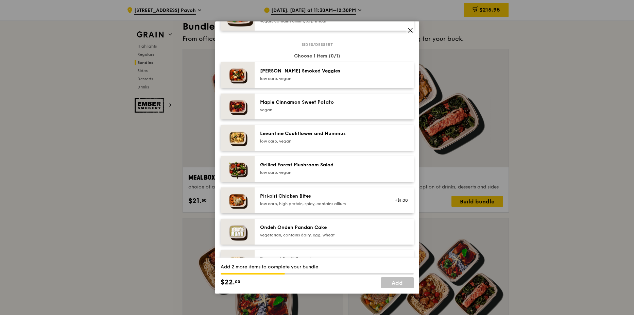
scroll to position [374, 0]
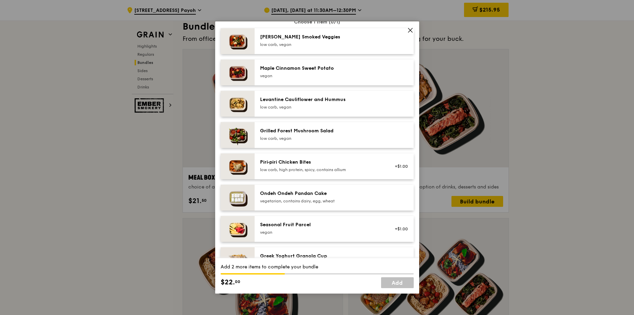
click at [330, 227] on div "Seasonal Fruit Parcel" at bounding box center [321, 224] width 122 height 7
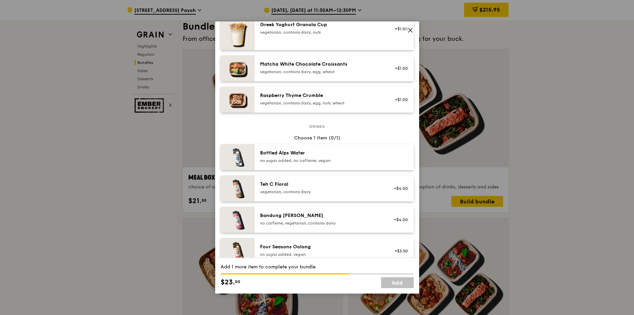
scroll to position [646, 0]
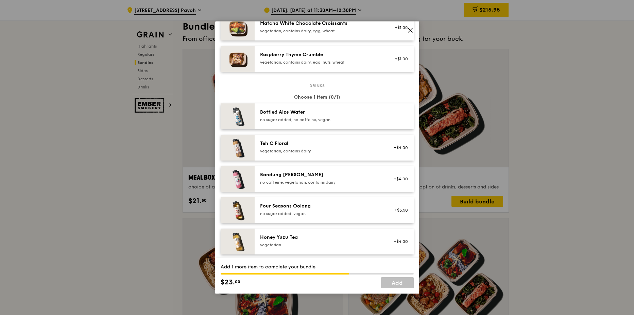
drag, startPoint x: 359, startPoint y: 216, endPoint x: 353, endPoint y: 210, distance: 8.4
click at [357, 212] on div "no sugar added, vegan" at bounding box center [321, 213] width 122 height 5
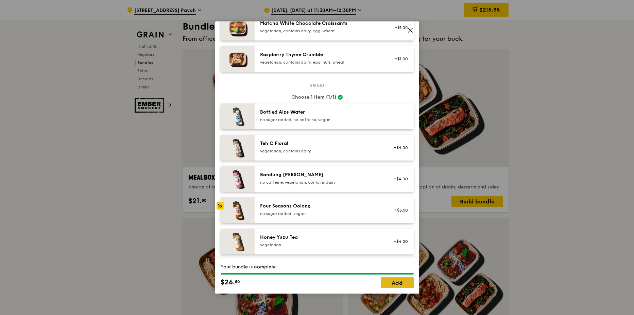
click at [404, 284] on link "Add" at bounding box center [397, 282] width 33 height 11
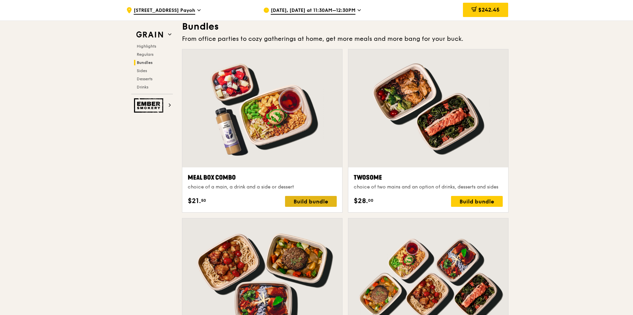
click at [313, 202] on div "Build bundle" at bounding box center [311, 201] width 52 height 11
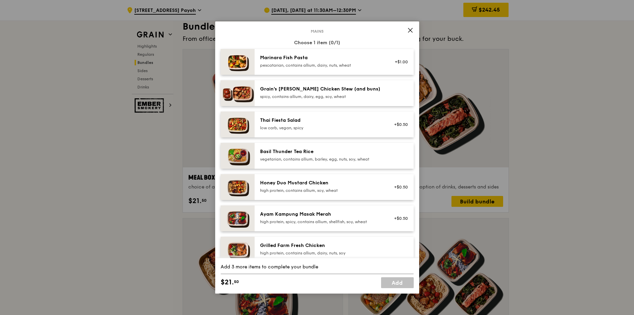
scroll to position [136, 0]
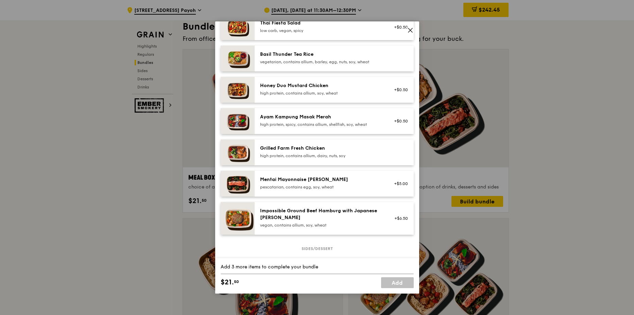
click at [297, 118] on div "Ayam Kampung Masak Merah" at bounding box center [321, 117] width 122 height 7
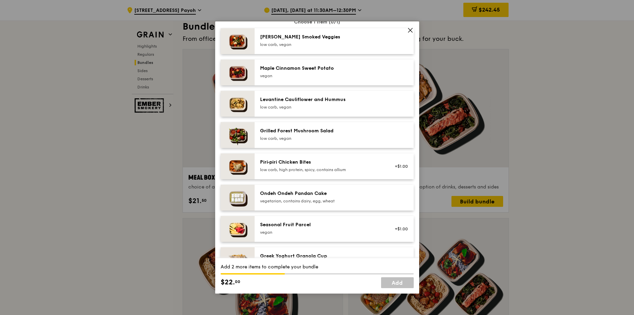
scroll to position [408, 0]
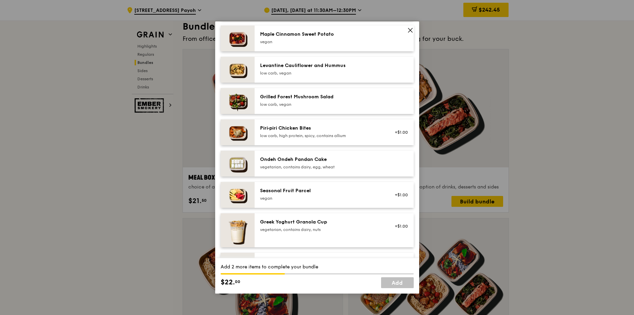
click at [311, 191] on div "Seasonal Fruit Parcel" at bounding box center [321, 190] width 122 height 7
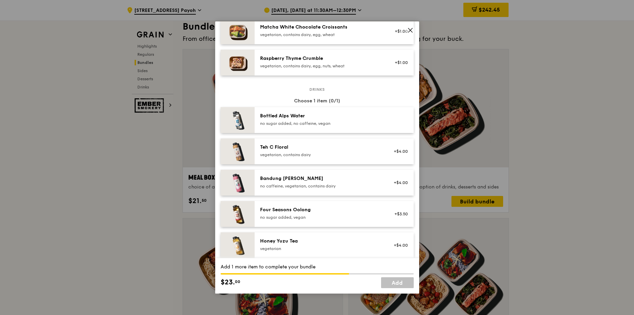
scroll to position [646, 0]
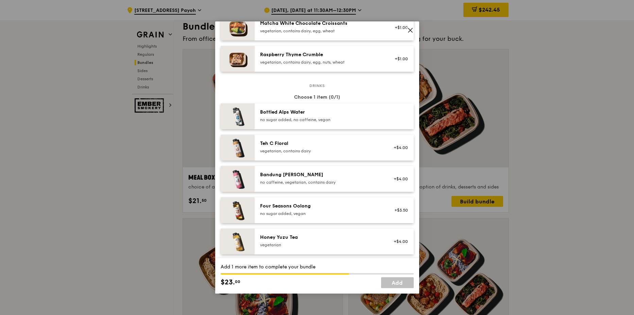
click at [323, 209] on div "Four Seasons Oolong" at bounding box center [321, 206] width 122 height 7
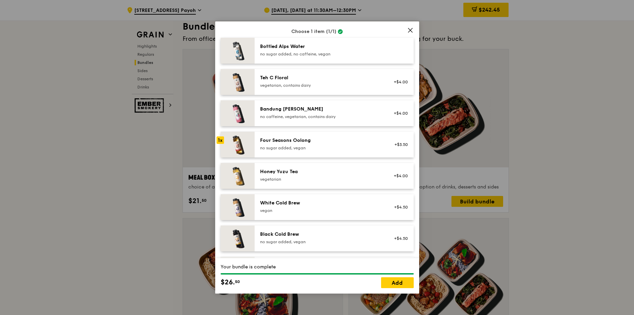
scroll to position [714, 0]
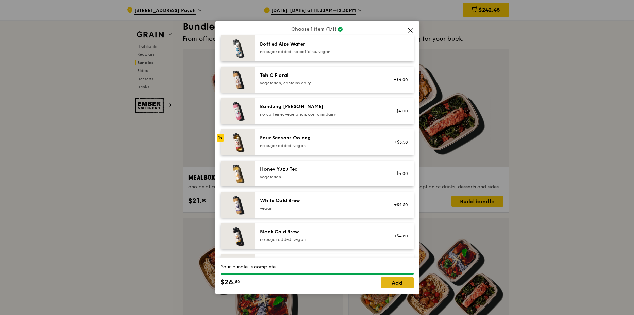
click at [394, 282] on link "Add" at bounding box center [397, 282] width 33 height 11
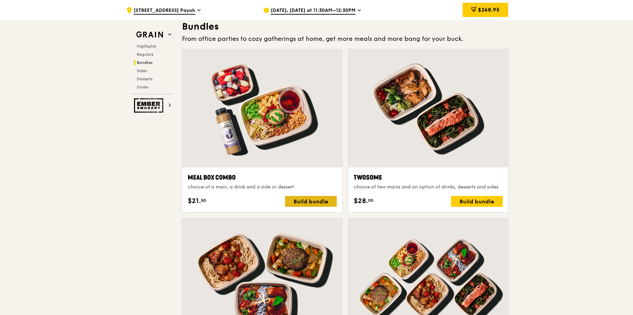
click at [309, 201] on div "Build bundle" at bounding box center [311, 201] width 52 height 11
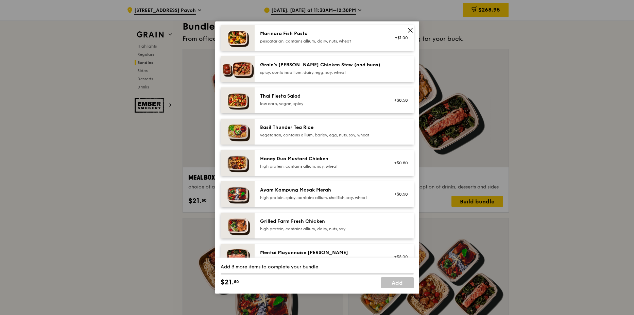
scroll to position [136, 0]
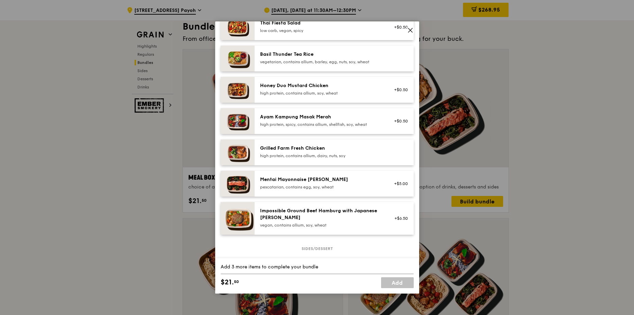
click at [314, 118] on div "Ayam Kampung Masak Merah" at bounding box center [321, 117] width 122 height 7
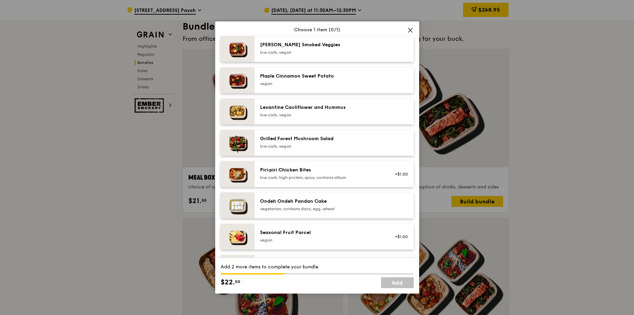
scroll to position [374, 0]
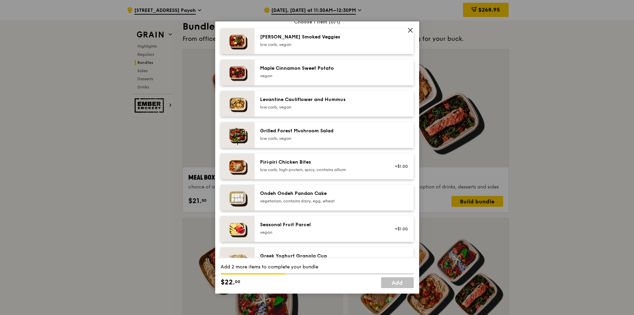
click at [310, 221] on div "Seasonal Fruit Parcel [GEOGRAPHIC_DATA] +$1.00" at bounding box center [334, 229] width 159 height 26
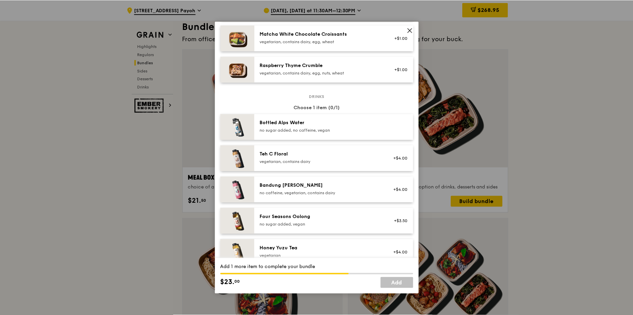
scroll to position [646, 0]
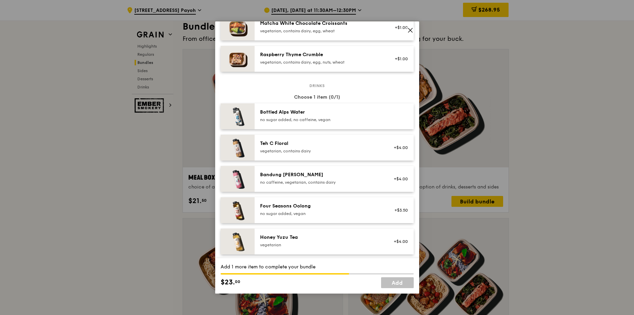
click at [331, 205] on div "Four Seasons Oolong" at bounding box center [321, 206] width 122 height 7
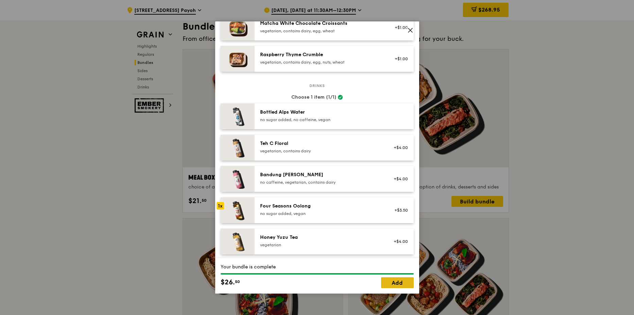
click at [397, 281] on link "Add" at bounding box center [397, 282] width 33 height 11
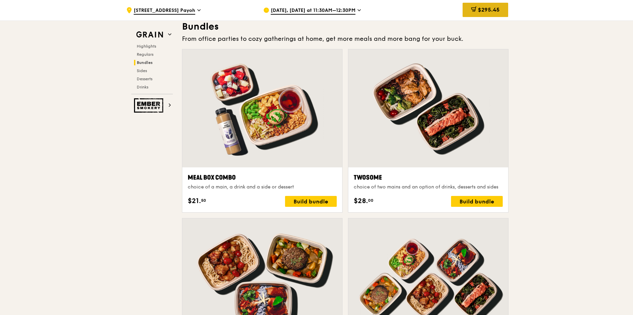
click at [478, 12] on span "$295.45" at bounding box center [489, 9] width 22 height 6
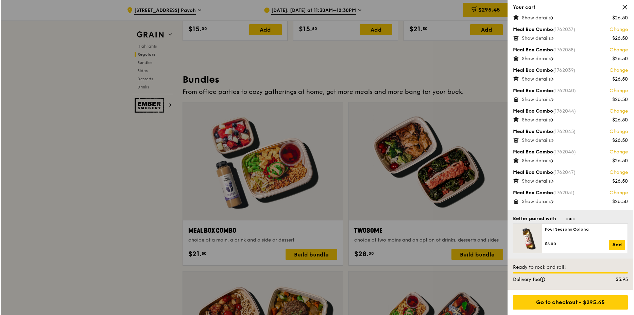
scroll to position [952, 0]
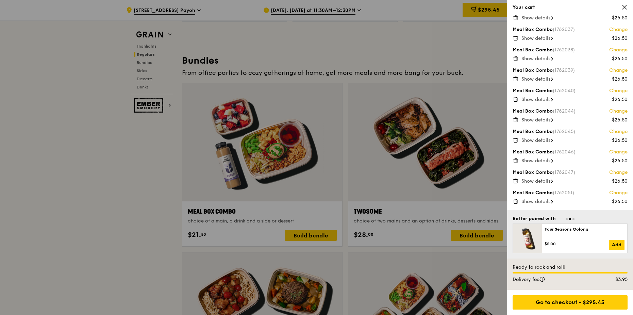
click at [275, 174] on div at bounding box center [316, 157] width 633 height 315
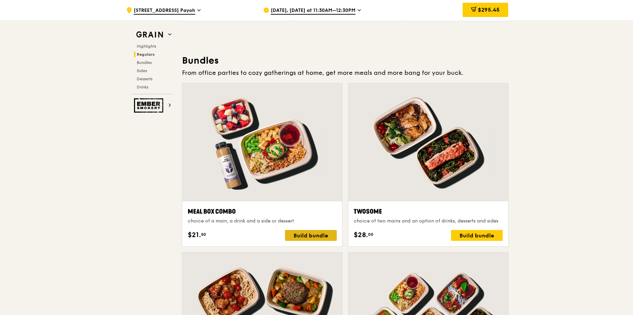
click at [308, 235] on div "Build bundle" at bounding box center [311, 235] width 52 height 11
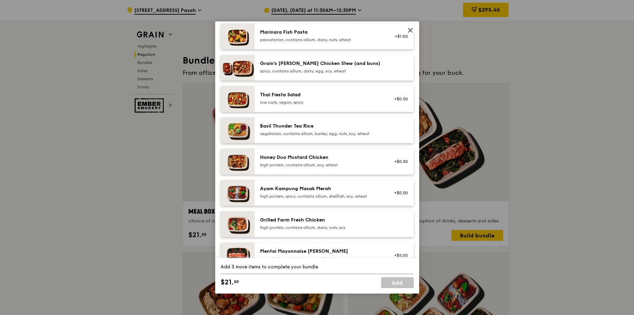
scroll to position [68, 0]
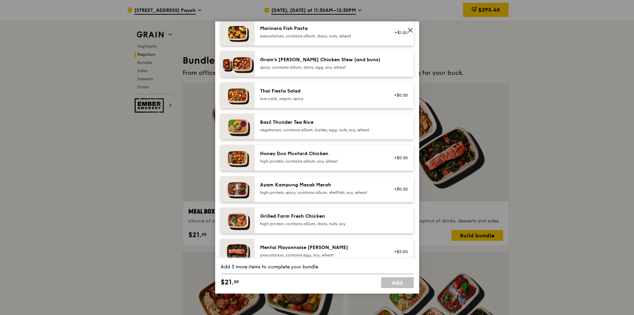
click at [318, 191] on div "high protein, spicy, contains allium, shellfish, soy, wheat" at bounding box center [321, 192] width 122 height 5
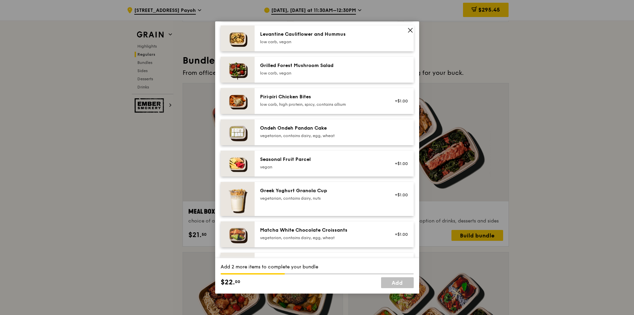
scroll to position [442, 0]
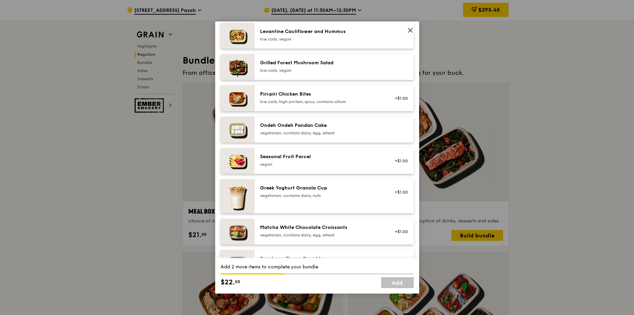
drag, startPoint x: 286, startPoint y: 163, endPoint x: 280, endPoint y: 163, distance: 6.2
click at [285, 163] on div "vegan" at bounding box center [321, 164] width 122 height 5
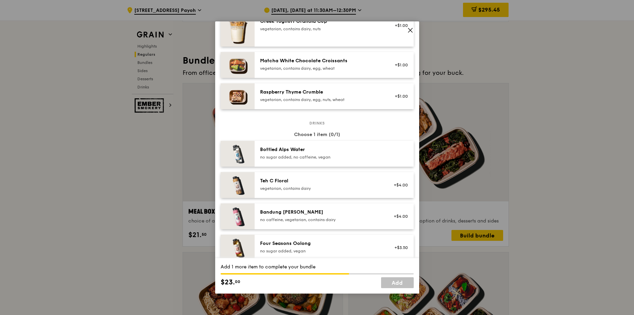
scroll to position [680, 0]
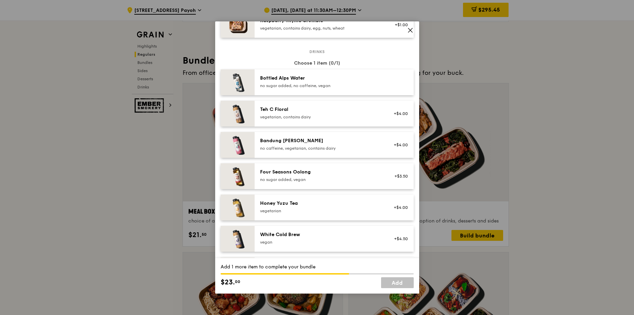
click at [315, 177] on div "Four Seasons Oolong no sugar added, vegan" at bounding box center [321, 176] width 122 height 14
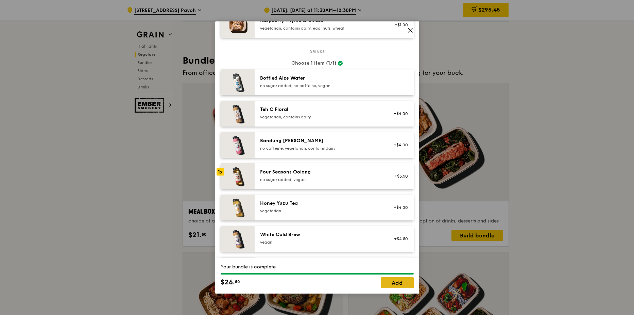
click at [392, 283] on link "Add" at bounding box center [397, 282] width 33 height 11
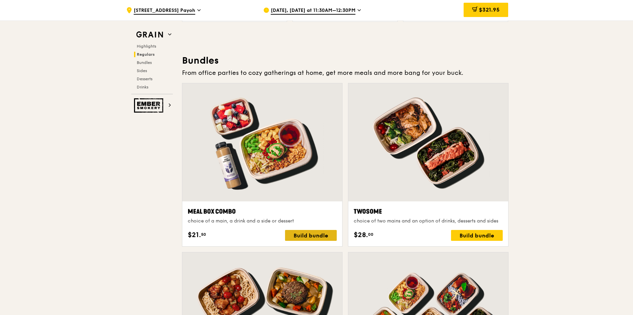
click at [312, 236] on div "Build bundle" at bounding box center [311, 235] width 52 height 11
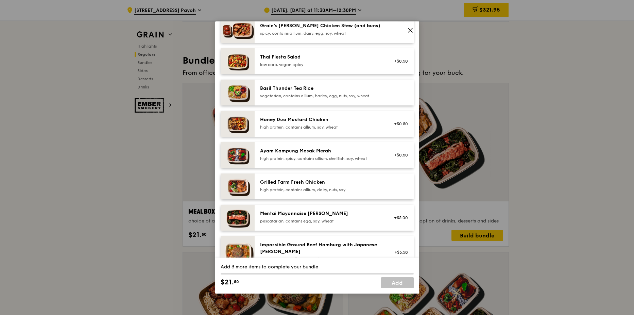
scroll to position [136, 0]
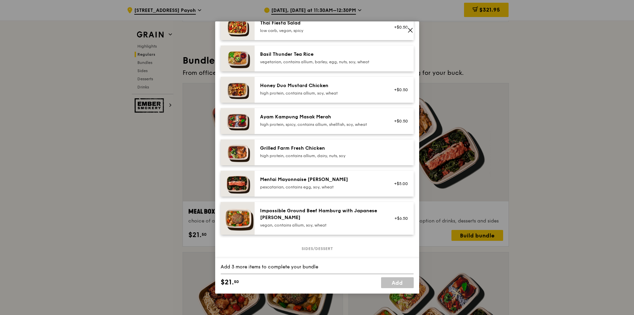
click at [310, 124] on div "high protein, spicy, contains allium, shellfish, soy, wheat" at bounding box center [321, 124] width 122 height 5
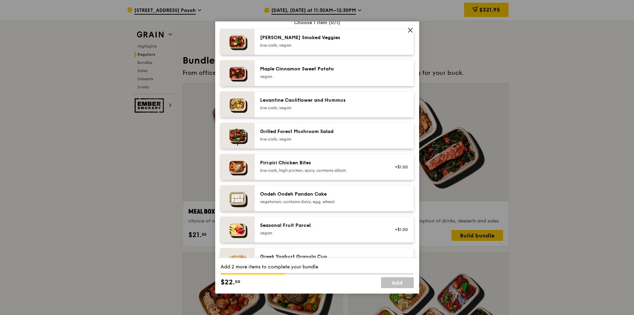
scroll to position [374, 0]
click at [317, 222] on div "Seasonal Fruit Parcel" at bounding box center [321, 224] width 122 height 7
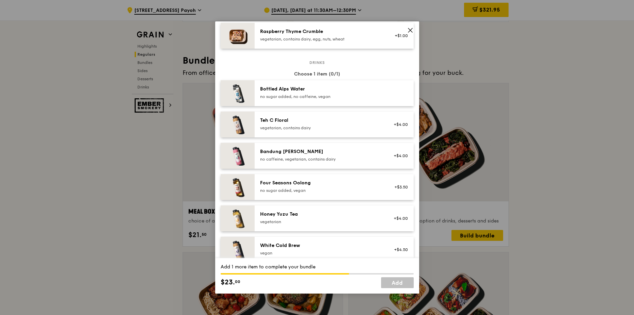
scroll to position [680, 0]
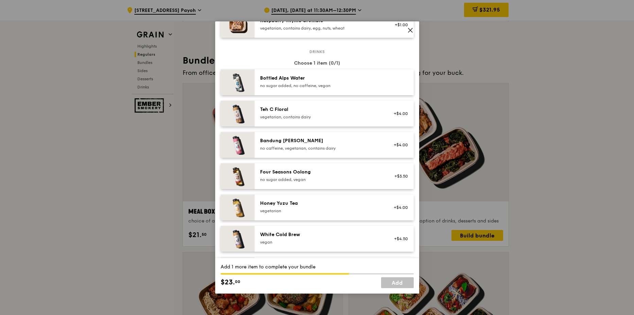
click at [312, 182] on div "no sugar added, vegan" at bounding box center [321, 179] width 122 height 5
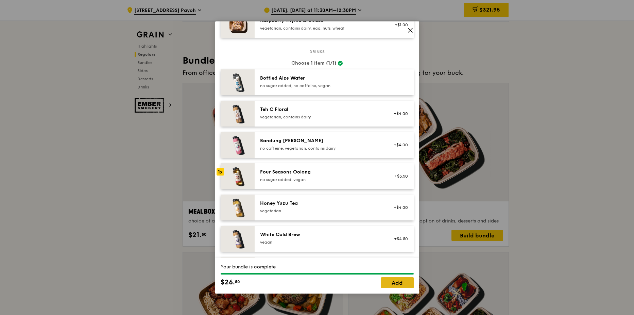
click at [397, 283] on link "Add" at bounding box center [397, 282] width 33 height 11
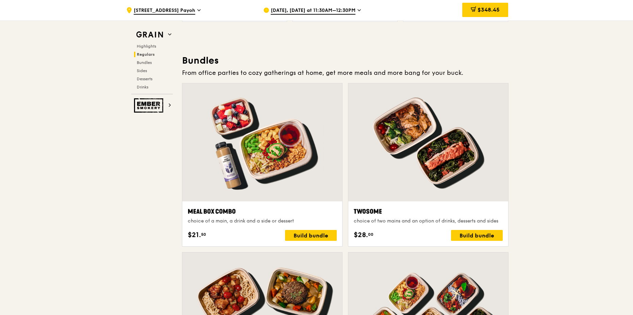
click at [297, 170] on div at bounding box center [262, 142] width 160 height 118
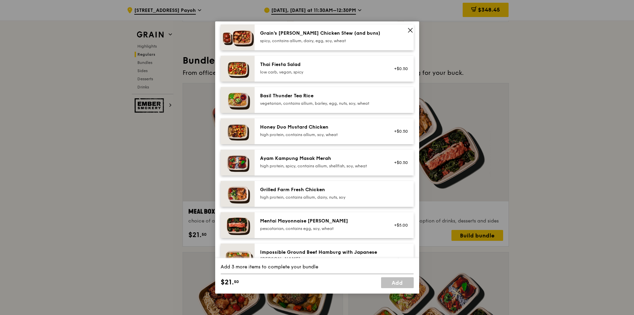
scroll to position [102, 0]
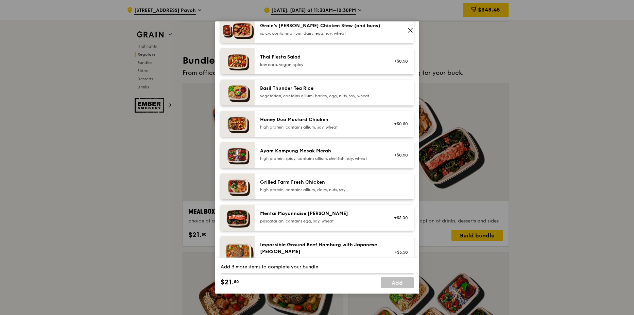
click at [308, 152] on div "Ayam Kampung Masak Merah" at bounding box center [321, 151] width 122 height 7
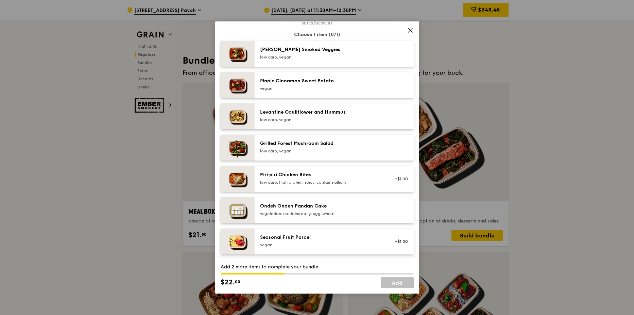
scroll to position [374, 0]
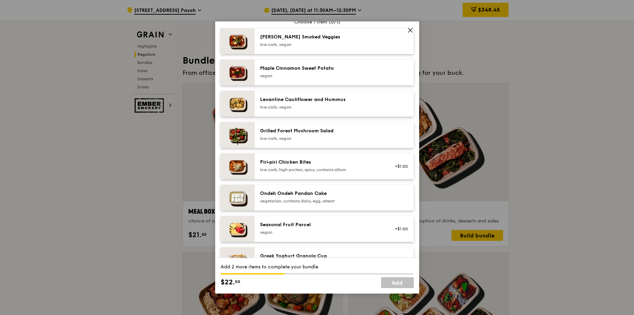
click at [284, 234] on div "vegan" at bounding box center [321, 232] width 122 height 5
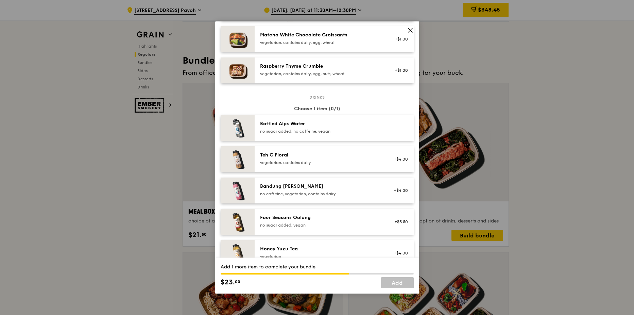
scroll to position [646, 0]
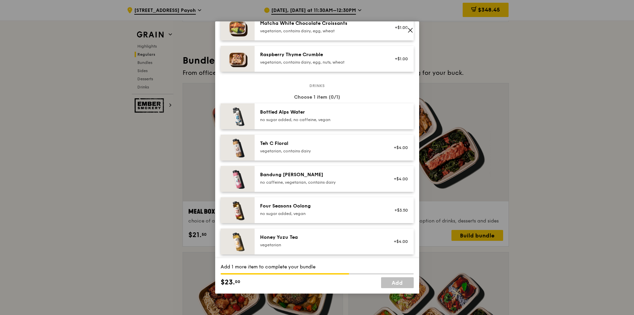
click at [311, 205] on div "Four Seasons Oolong" at bounding box center [321, 206] width 122 height 7
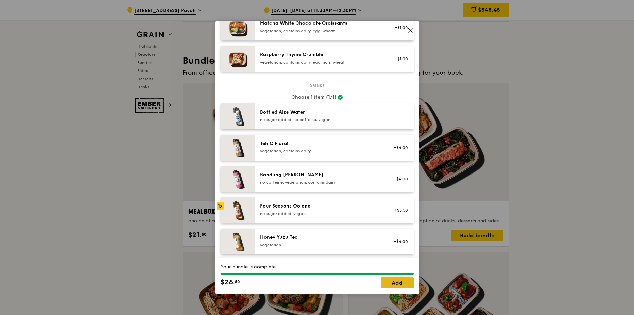
click at [392, 283] on link "Add" at bounding box center [397, 282] width 33 height 11
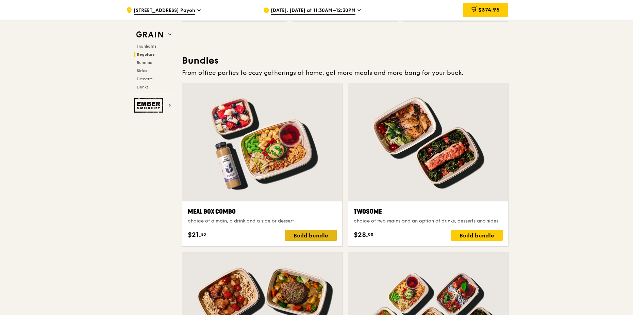
click at [318, 237] on div "Build bundle" at bounding box center [311, 235] width 52 height 11
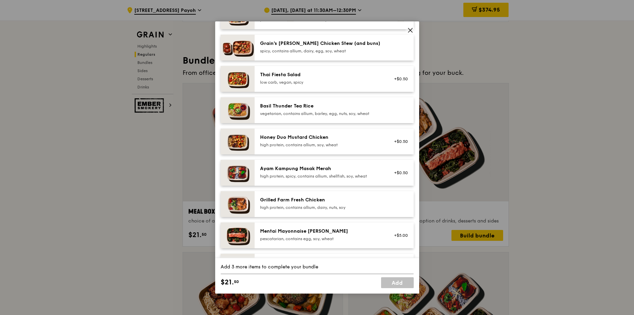
scroll to position [136, 0]
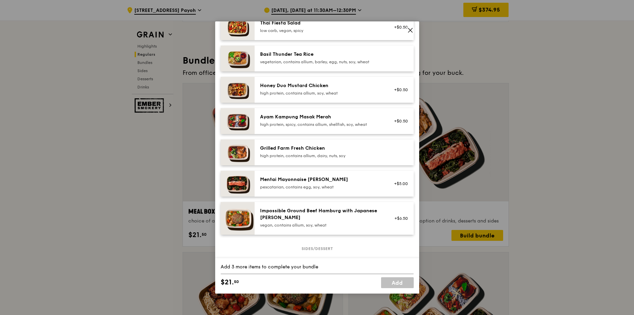
click at [321, 119] on div "Ayam Kampung Masak Merah" at bounding box center [321, 117] width 122 height 7
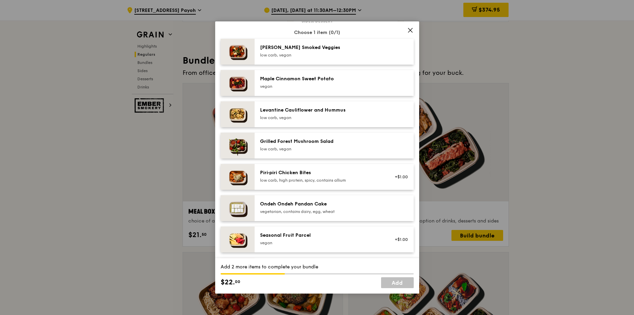
scroll to position [374, 0]
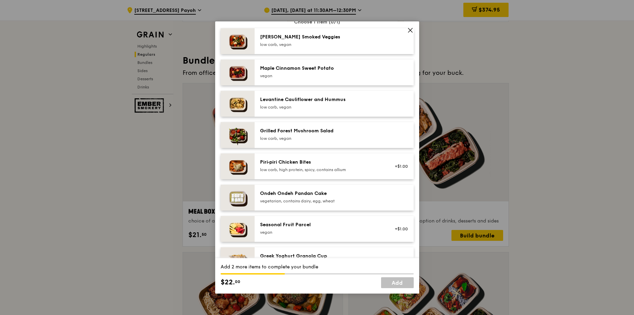
click at [320, 223] on div "Seasonal Fruit Parcel" at bounding box center [321, 224] width 122 height 7
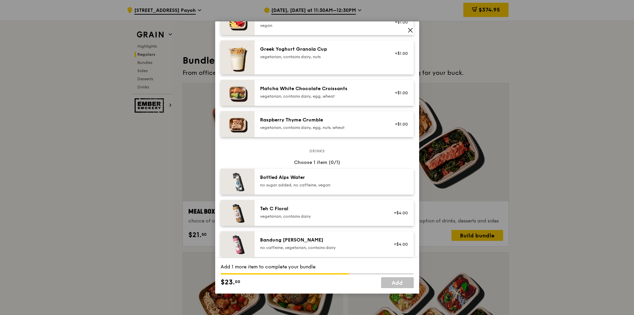
scroll to position [646, 0]
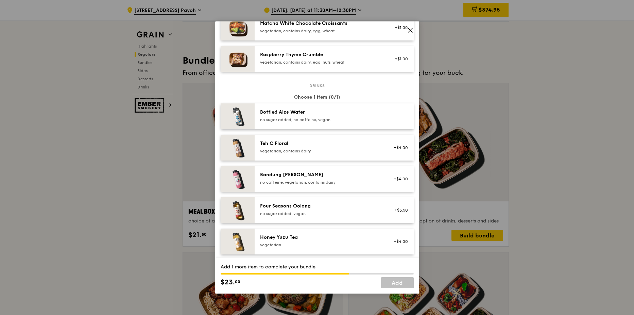
click at [351, 213] on div "no sugar added, vegan" at bounding box center [321, 213] width 122 height 5
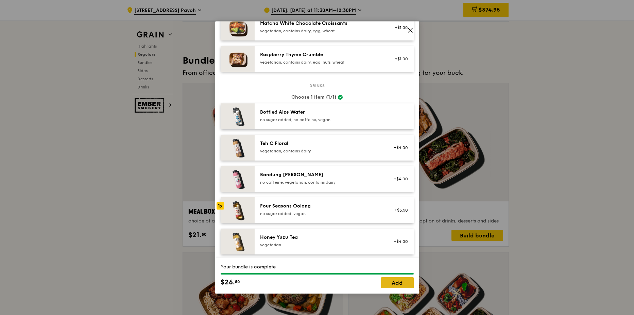
click at [397, 284] on link "Add" at bounding box center [397, 282] width 33 height 11
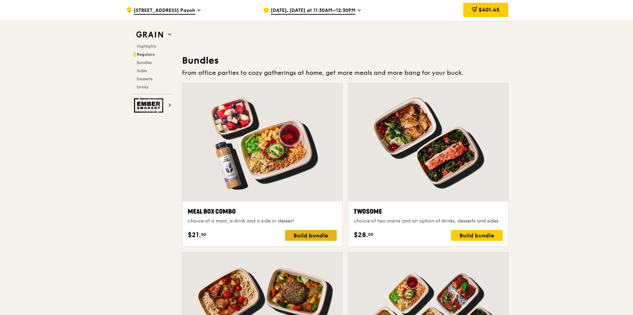
click at [313, 235] on div "Build bundle" at bounding box center [311, 235] width 52 height 11
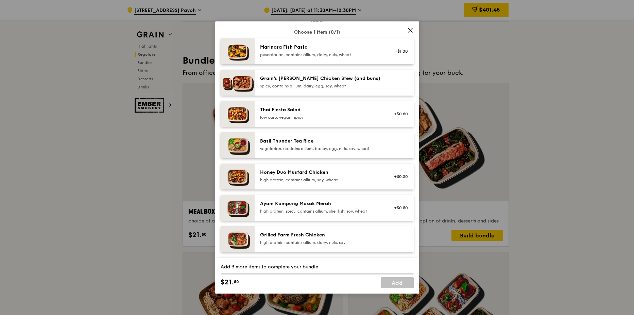
scroll to position [136, 0]
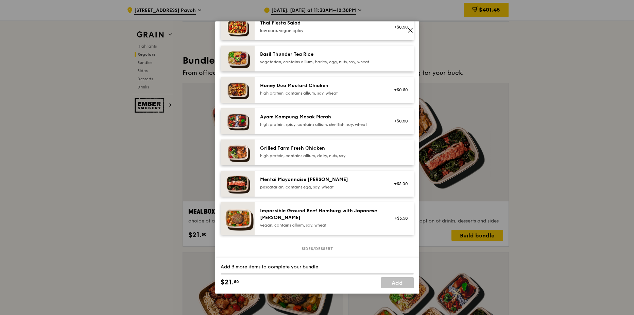
click at [337, 120] on div "Ayam Kampung Masak Merah high protein, spicy, contains allium, shellfish, soy, …" at bounding box center [321, 121] width 122 height 14
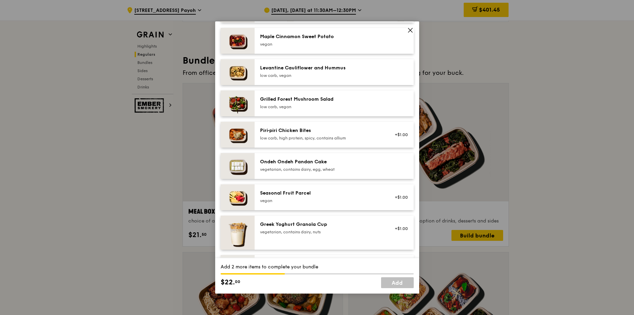
scroll to position [408, 0]
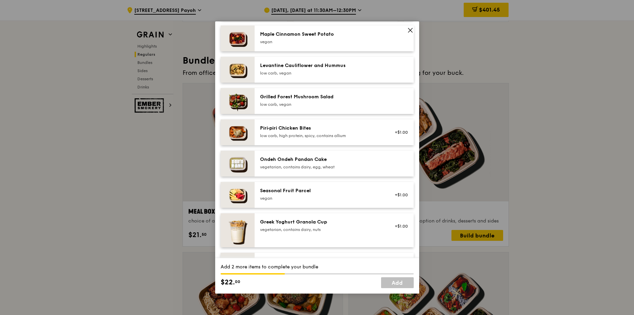
click at [336, 190] on div "Seasonal Fruit Parcel" at bounding box center [321, 190] width 122 height 7
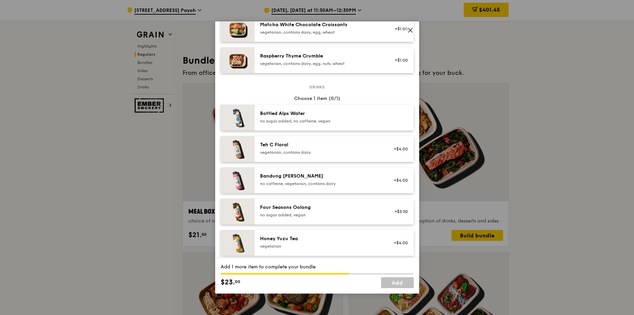
scroll to position [646, 0]
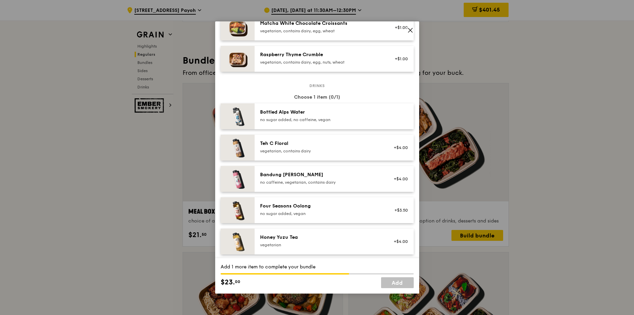
click at [346, 206] on div "Four Seasons Oolong" at bounding box center [321, 206] width 122 height 7
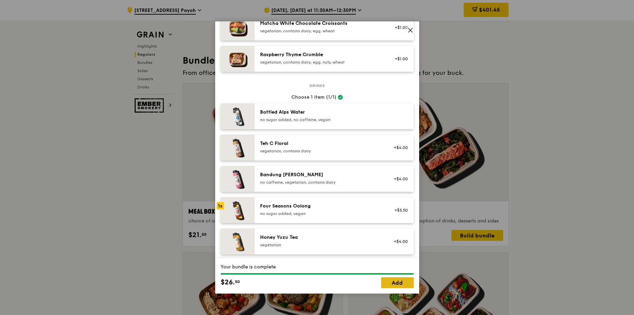
click at [400, 283] on link "Add" at bounding box center [397, 282] width 33 height 11
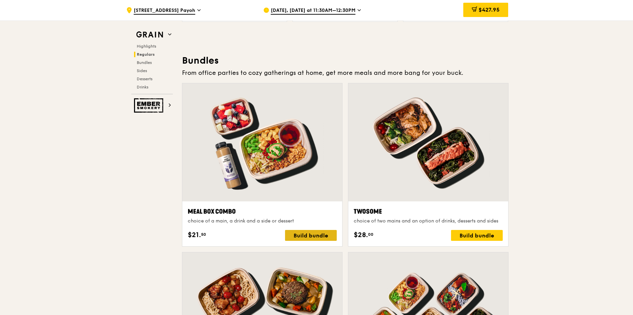
click at [315, 235] on div "Build bundle" at bounding box center [311, 235] width 52 height 11
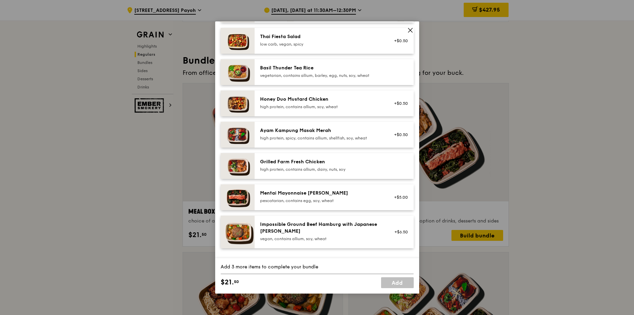
scroll to position [136, 0]
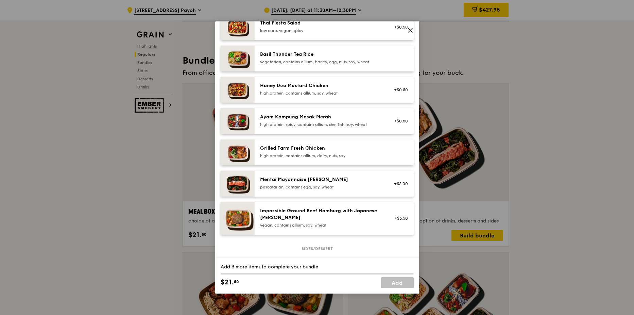
click at [303, 119] on div "Ayam Kampung Masak Merah" at bounding box center [321, 117] width 122 height 7
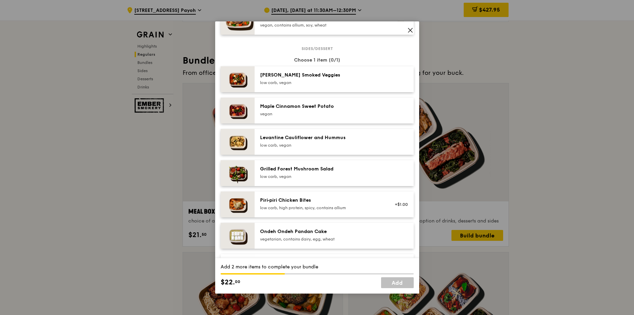
scroll to position [374, 0]
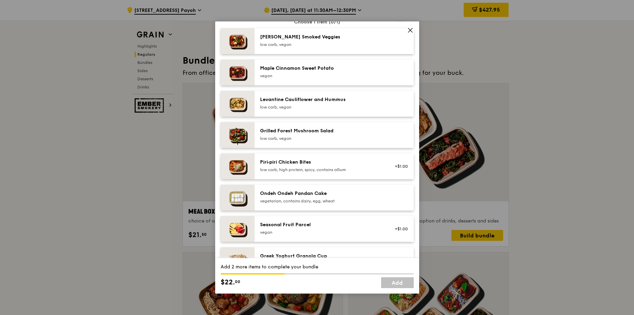
click at [321, 225] on div "Seasonal Fruit Parcel" at bounding box center [321, 224] width 122 height 7
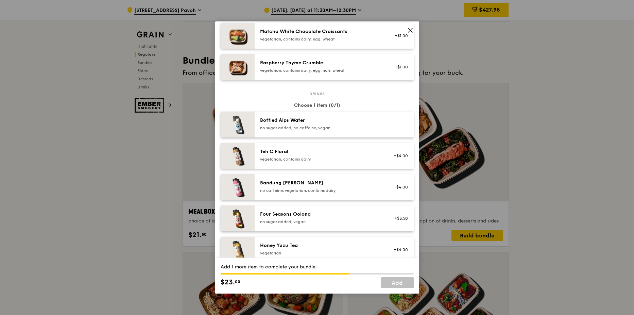
scroll to position [680, 0]
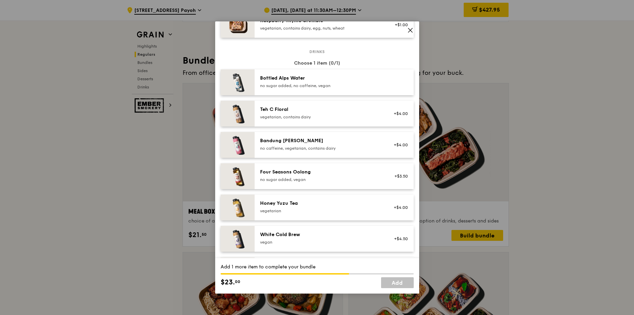
click at [312, 174] on div "Four Seasons Oolong" at bounding box center [321, 172] width 122 height 7
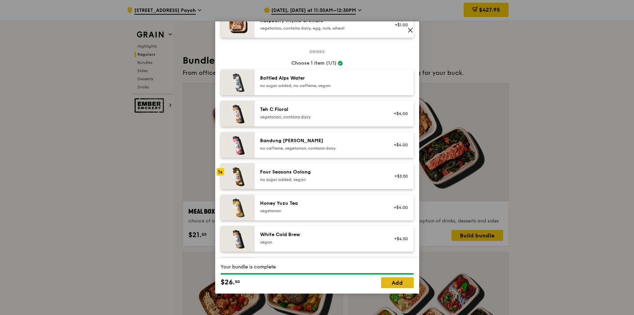
click at [389, 278] on link "Add" at bounding box center [397, 282] width 33 height 11
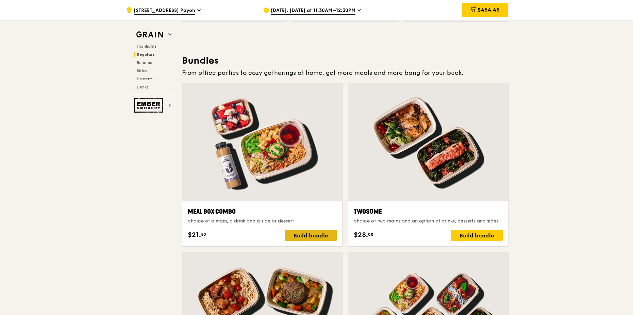
click at [321, 233] on div "Build bundle" at bounding box center [311, 235] width 52 height 11
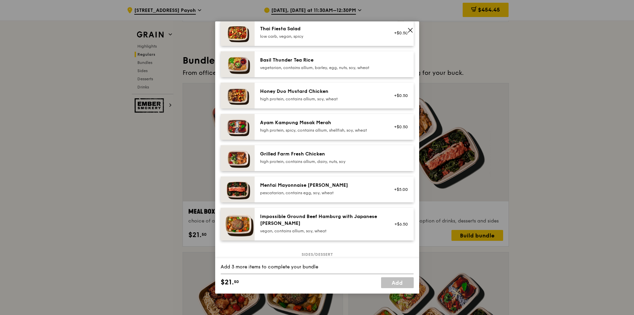
scroll to position [136, 0]
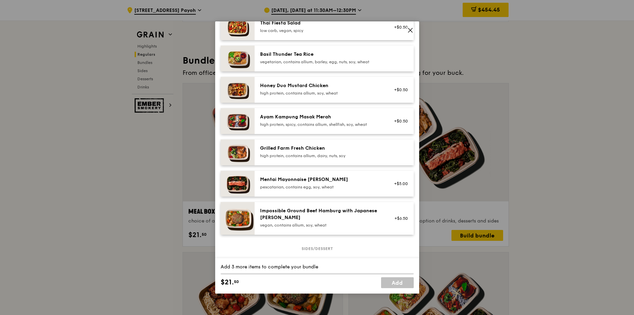
click at [324, 125] on div "high protein, spicy, contains allium, shellfish, soy, wheat" at bounding box center [321, 124] width 122 height 5
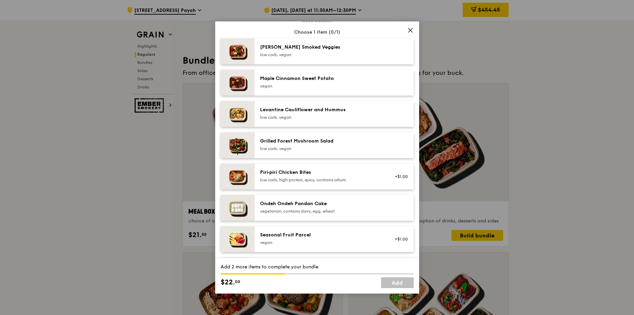
scroll to position [374, 0]
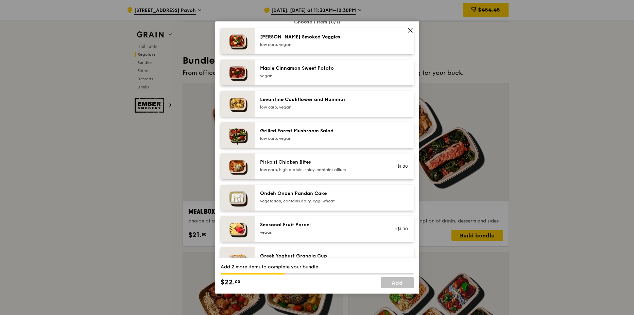
click at [314, 225] on div "Seasonal Fruit Parcel" at bounding box center [321, 224] width 122 height 7
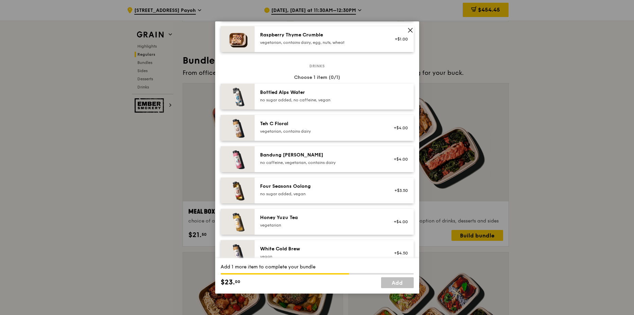
scroll to position [680, 0]
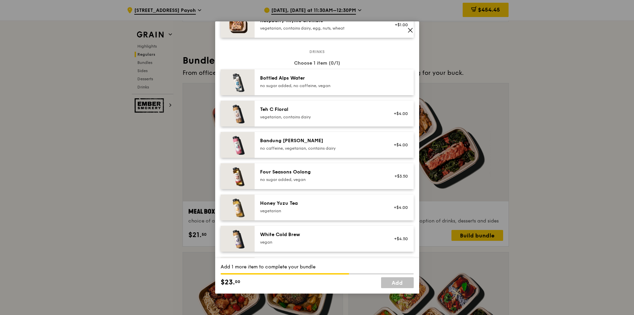
click at [292, 177] on div "no sugar added, vegan" at bounding box center [321, 179] width 122 height 5
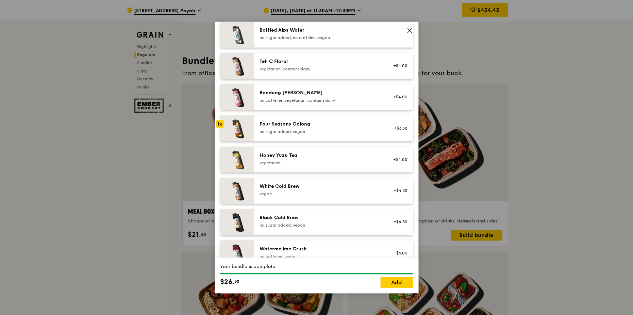
scroll to position [748, 0]
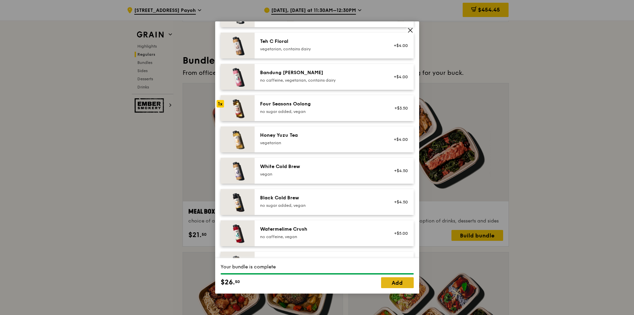
click at [391, 282] on link "Add" at bounding box center [397, 282] width 33 height 11
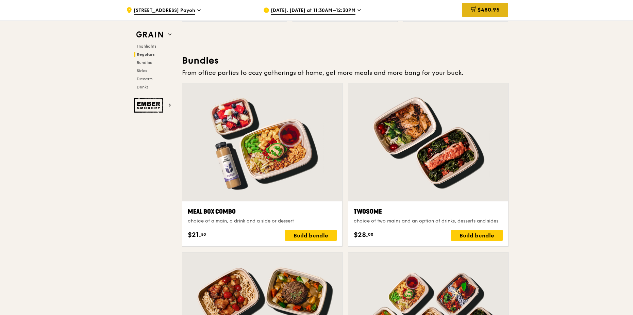
click at [494, 10] on span "$480.95" at bounding box center [488, 9] width 22 height 6
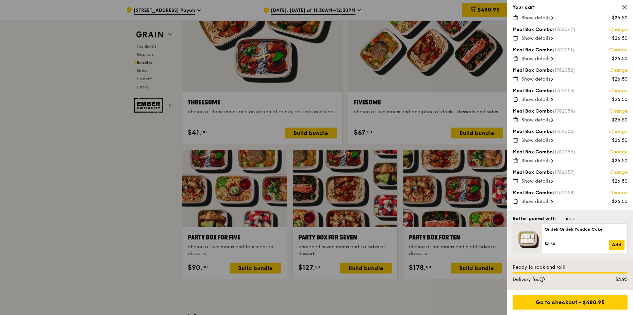
scroll to position [1292, 0]
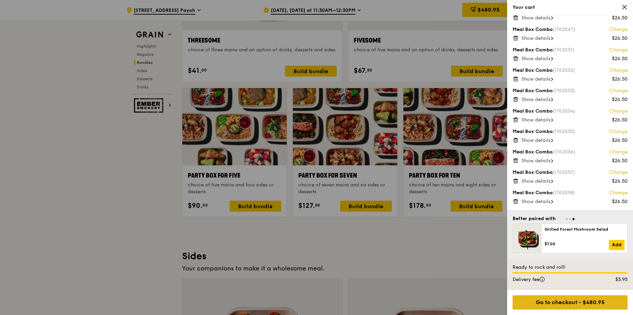
click at [566, 303] on div "Go to checkout - $480.95" at bounding box center [570, 302] width 115 height 14
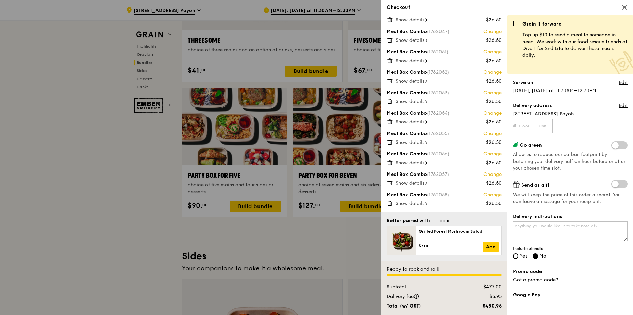
scroll to position [176, 0]
click at [522, 127] on input "text" at bounding box center [524, 126] width 17 height 14
type input "01"
click at [543, 124] on input "text" at bounding box center [544, 126] width 17 height 14
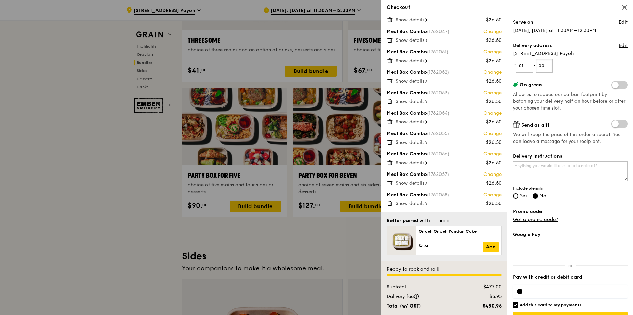
scroll to position [68, 0]
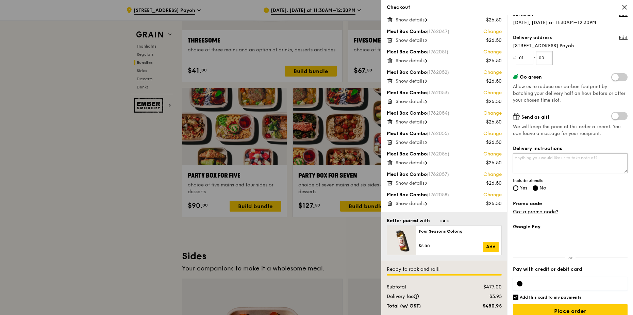
type input "00"
click at [570, 163] on textarea "Delivery instructions" at bounding box center [570, 163] width 115 height 20
click at [514, 189] on input "Yes" at bounding box center [515, 187] width 5 height 5
radio input "true"
radio input "false"
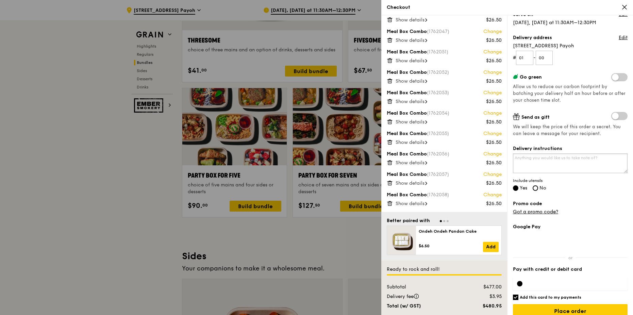
click at [540, 162] on textarea "Delivery instructions" at bounding box center [570, 163] width 115 height 20
paste textarea "9796 7883"
click at [597, 158] on textarea "Please contact [PERSON_NAME] at 9796 7883" at bounding box center [570, 163] width 115 height 20
drag, startPoint x: 606, startPoint y: 159, endPoint x: 620, endPoint y: 157, distance: 14.0
click at [607, 158] on textarea "Please contact [PERSON_NAME] at 97967883" at bounding box center [570, 163] width 115 height 20
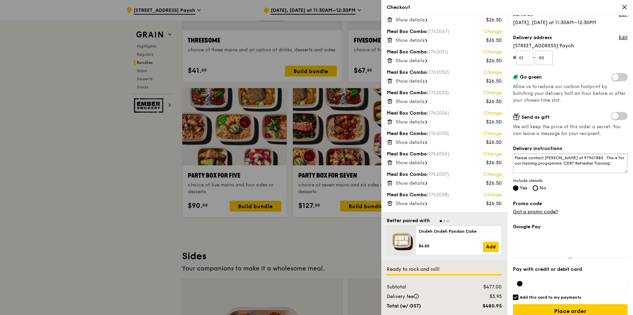
click at [581, 160] on textarea "Please contact [PERSON_NAME] at 97967883. This is for our training programme 'C…" at bounding box center [570, 163] width 115 height 20
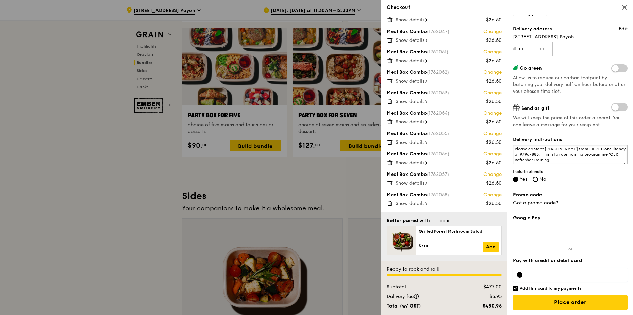
scroll to position [1360, 0]
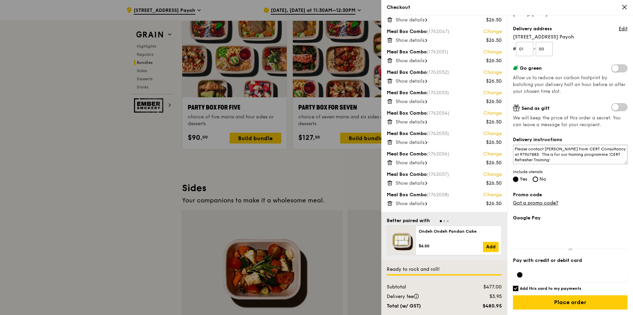
type textarea "Please contact [PERSON_NAME] from CERT Consultancy at 97967883. This is for our…"
click at [521, 275] on div at bounding box center [519, 274] width 5 height 5
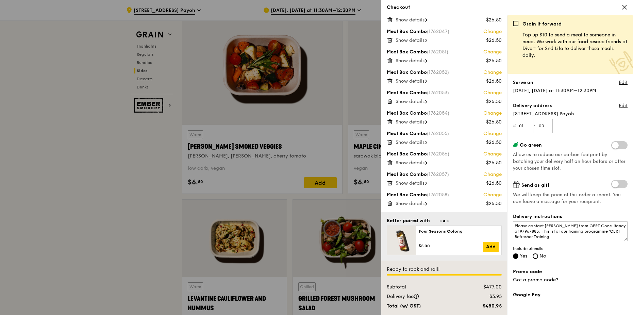
scroll to position [77, 0]
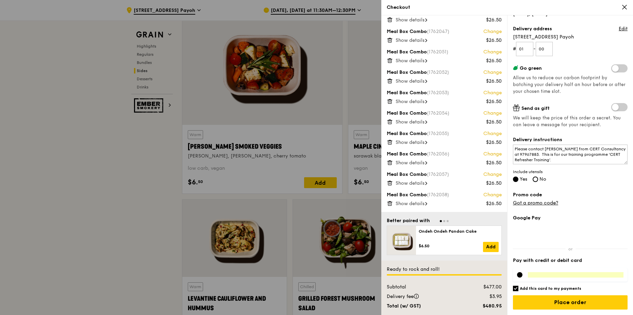
click at [625, 7] on icon at bounding box center [624, 7] width 4 height 4
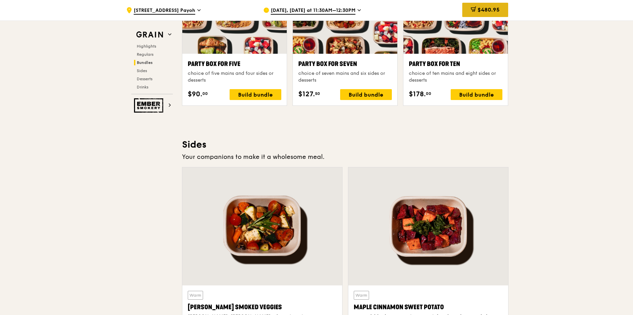
scroll to position [1394, 0]
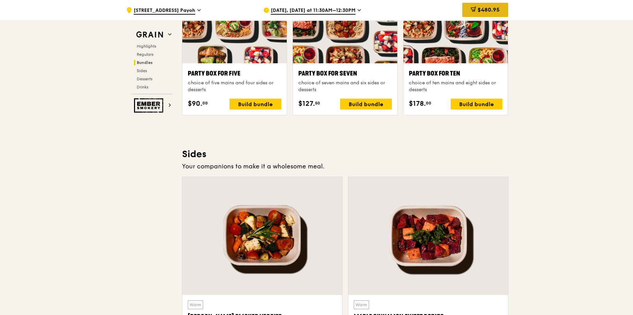
click at [482, 9] on span "$480.95" at bounding box center [488, 9] width 22 height 6
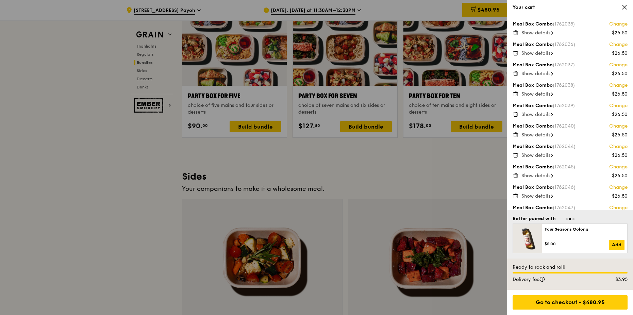
scroll to position [1360, 0]
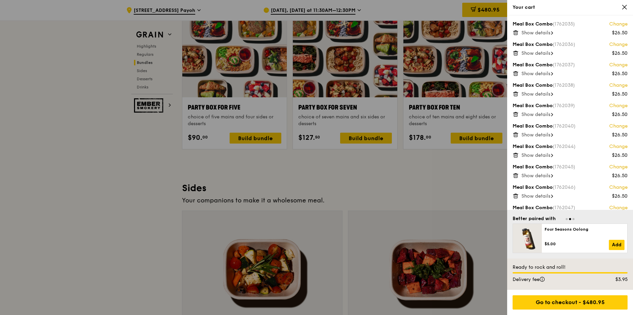
click at [515, 31] on icon at bounding box center [516, 31] width 2 height 1
click at [516, 33] on icon at bounding box center [516, 33] width 6 height 6
click at [516, 34] on icon at bounding box center [516, 33] width 6 height 6
click at [516, 33] on icon at bounding box center [516, 33] width 6 height 6
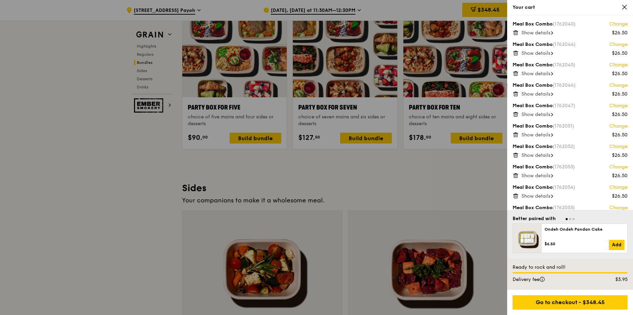
click at [515, 33] on icon at bounding box center [516, 33] width 6 height 6
click at [515, 34] on icon at bounding box center [516, 33] width 6 height 6
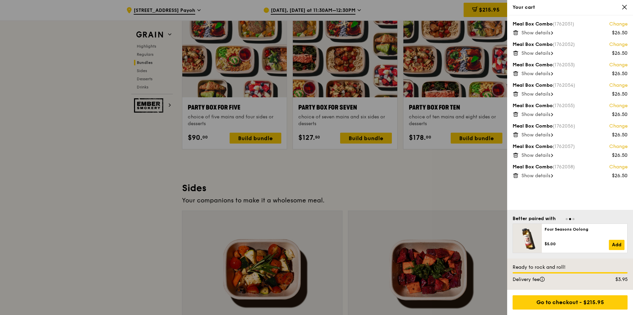
click at [515, 33] on icon at bounding box center [516, 33] width 6 height 6
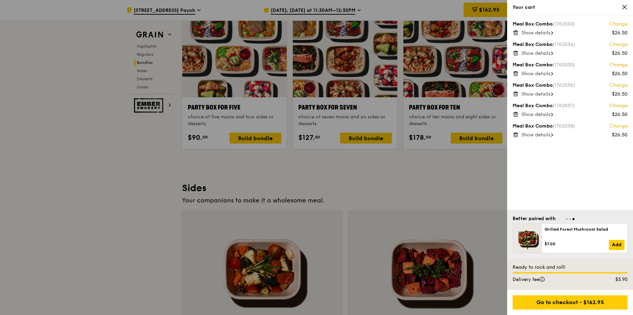
click at [515, 33] on icon at bounding box center [516, 33] width 6 height 6
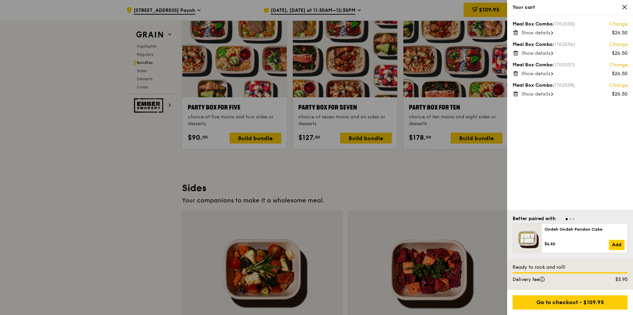
click at [515, 33] on icon at bounding box center [516, 33] width 6 height 6
click at [515, 34] on icon at bounding box center [516, 33] width 6 height 6
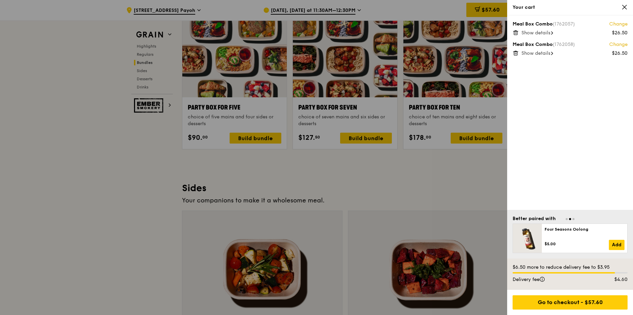
click at [515, 34] on icon at bounding box center [516, 33] width 6 height 6
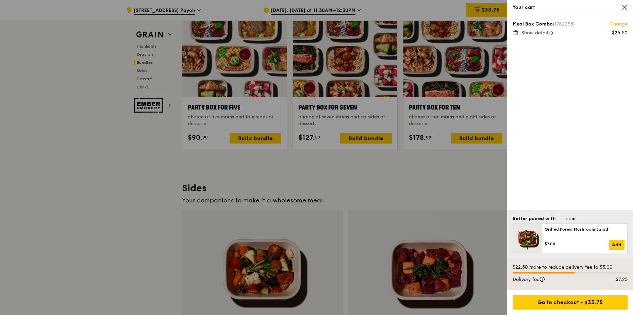
click at [515, 34] on icon at bounding box center [516, 33] width 6 height 6
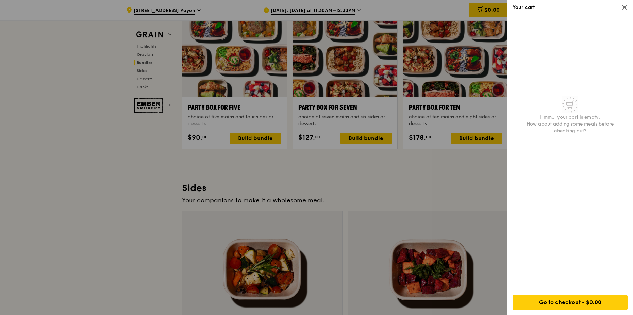
click at [95, 192] on div at bounding box center [316, 157] width 633 height 315
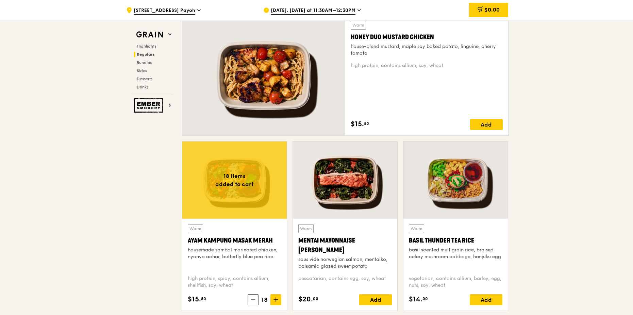
scroll to position [544, 0]
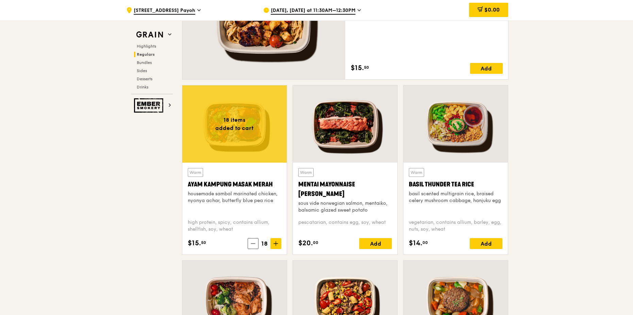
click at [234, 184] on div "Ayam Kampung Masak Merah" at bounding box center [235, 185] width 94 height 10
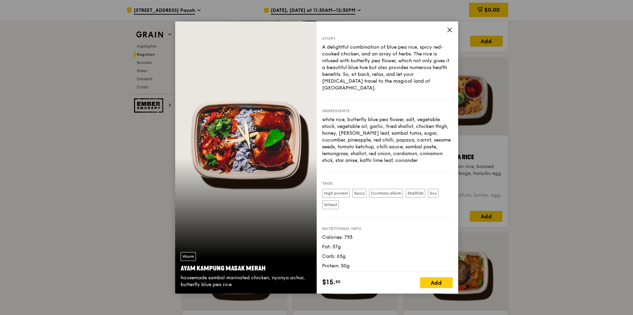
scroll to position [612, 0]
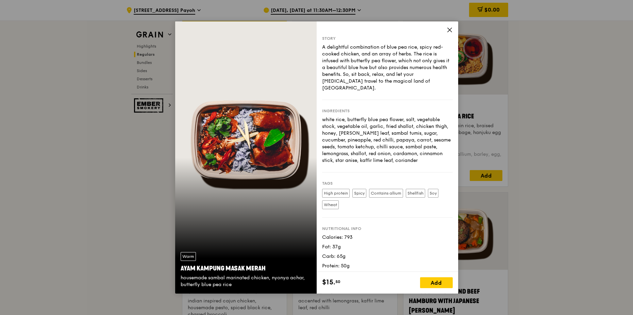
click at [447, 31] on icon at bounding box center [450, 30] width 6 height 6
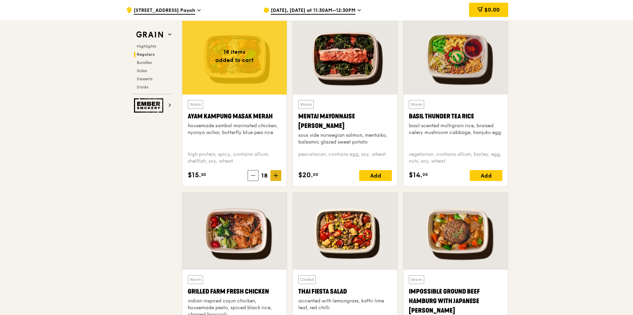
click at [276, 176] on icon at bounding box center [275, 175] width 5 height 5
click at [252, 175] on icon at bounding box center [253, 175] width 5 height 5
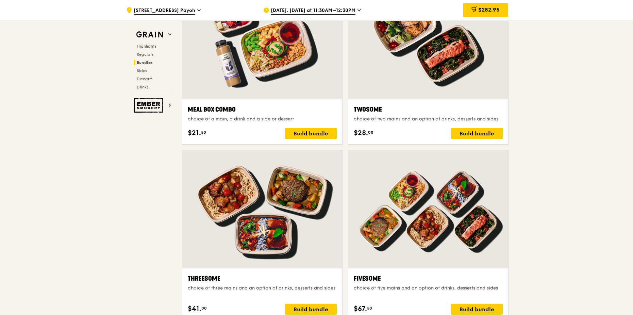
scroll to position [986, 0]
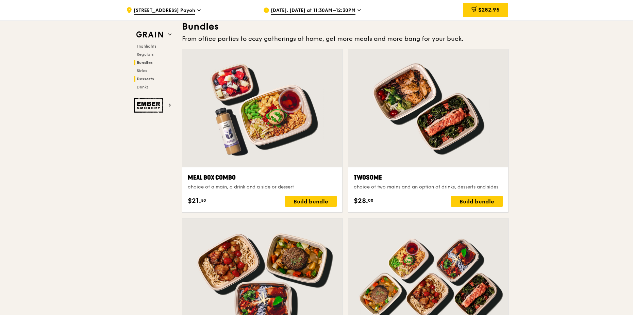
click at [152, 78] on span "Desserts" at bounding box center [145, 79] width 17 height 5
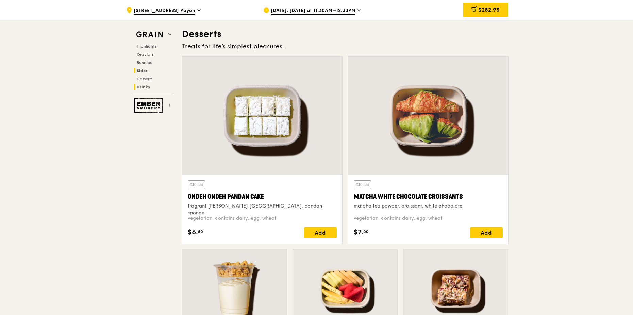
scroll to position [1939, 0]
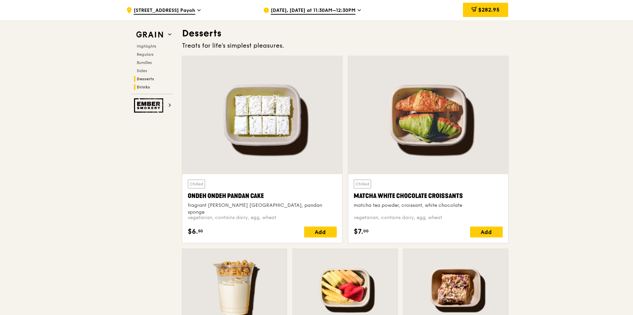
click at [148, 87] on span "Drinks" at bounding box center [143, 87] width 13 height 5
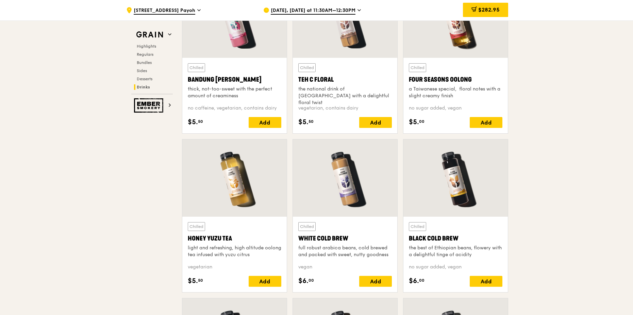
scroll to position [2421, 0]
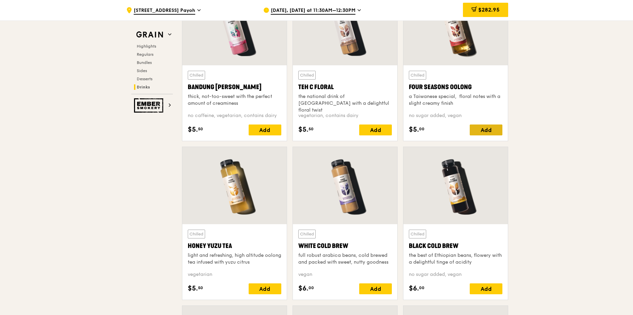
click at [484, 129] on div "Add" at bounding box center [486, 129] width 33 height 11
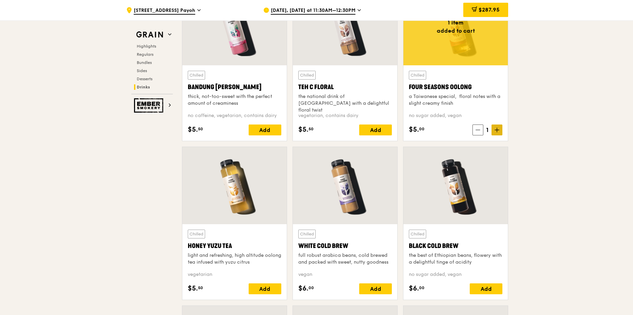
click at [497, 131] on icon at bounding box center [497, 130] width 0 height 4
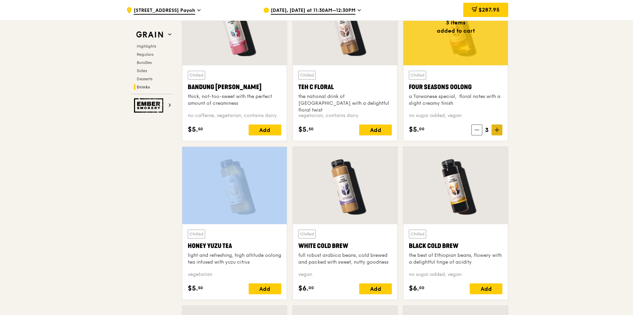
click at [497, 131] on icon at bounding box center [497, 130] width 0 height 4
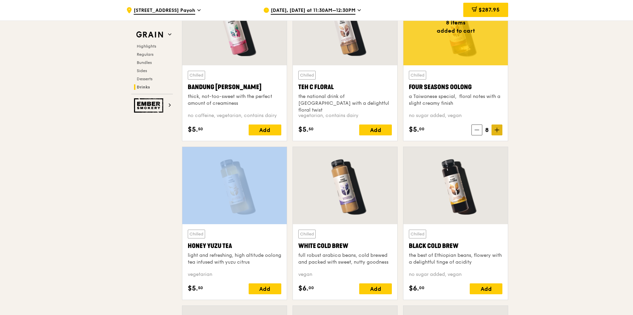
click at [497, 131] on icon at bounding box center [497, 130] width 0 height 4
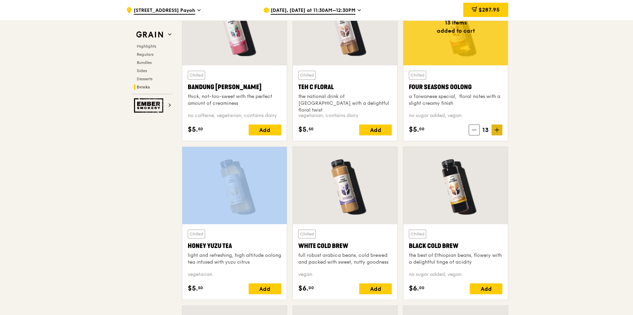
click at [497, 131] on icon at bounding box center [497, 130] width 0 height 4
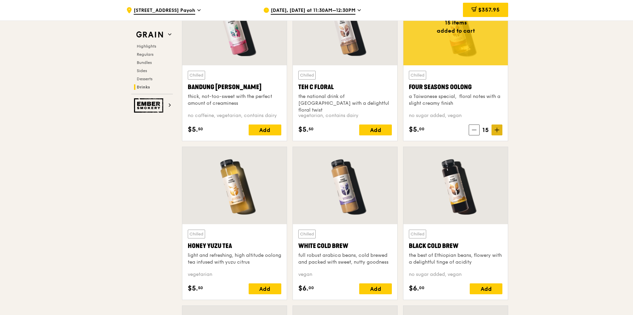
click at [496, 132] on icon at bounding box center [496, 130] width 5 height 5
click at [497, 132] on icon at bounding box center [496, 130] width 5 height 5
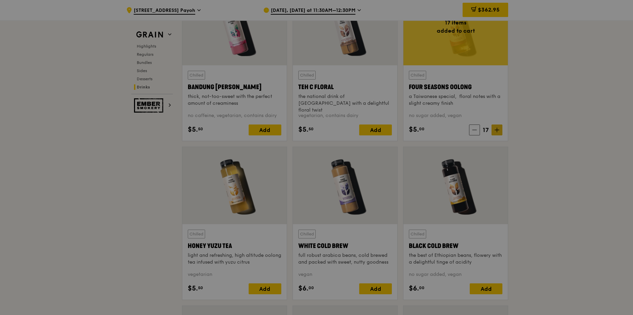
click at [497, 132] on div at bounding box center [316, 157] width 633 height 315
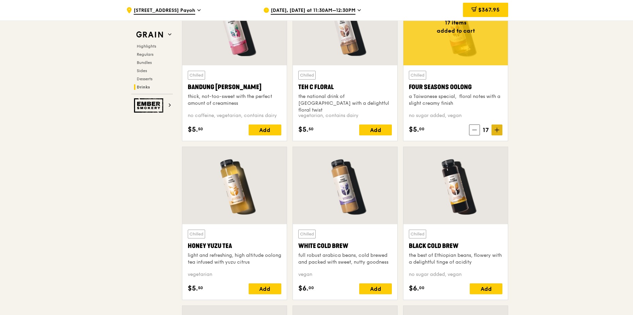
click at [497, 130] on icon at bounding box center [497, 130] width 4 height 0
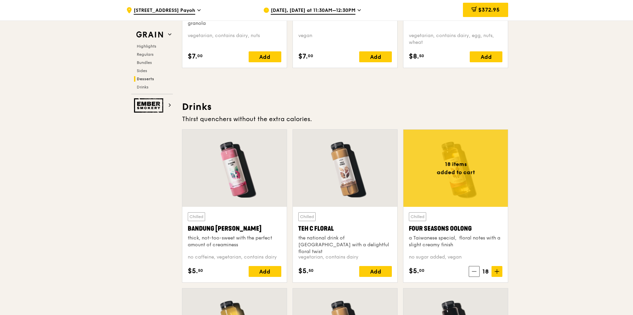
scroll to position [2183, 0]
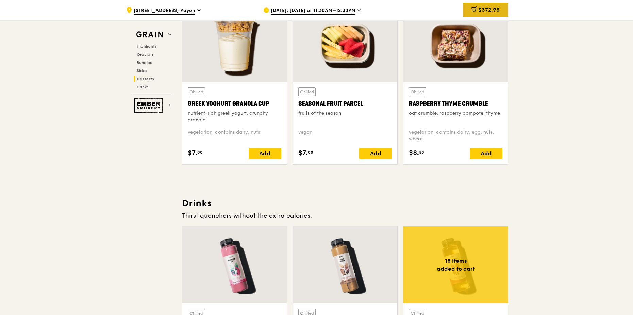
click at [475, 11] on icon at bounding box center [473, 8] width 5 height 5
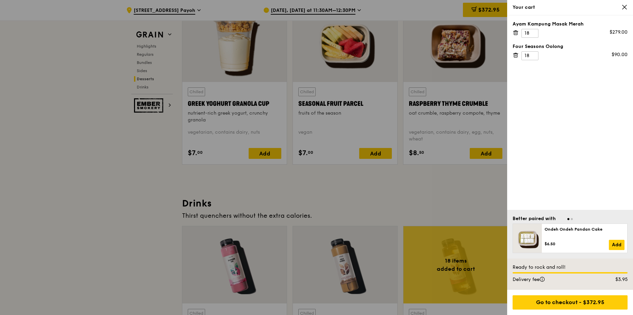
click at [516, 55] on icon at bounding box center [516, 55] width 6 height 6
click at [630, 4] on div "Your cart" at bounding box center [570, 7] width 126 height 15
click at [627, 7] on div "Your cart" at bounding box center [570, 7] width 126 height 15
click at [429, 199] on div at bounding box center [316, 157] width 633 height 315
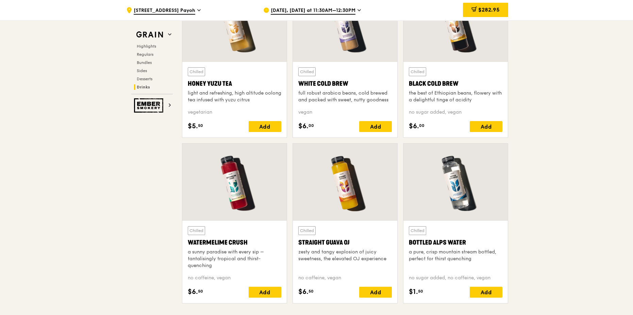
scroll to position [2693, 0]
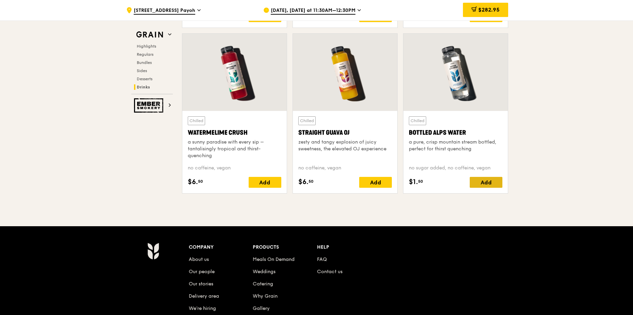
click at [489, 183] on div "Add" at bounding box center [486, 182] width 33 height 11
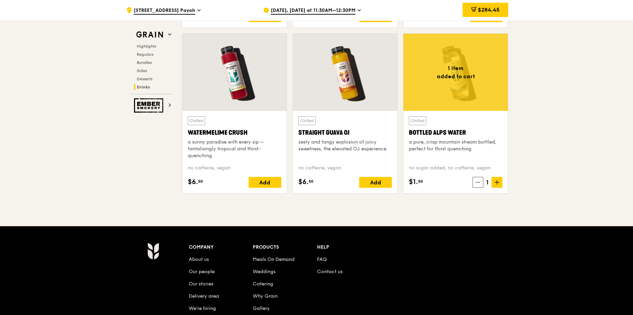
click at [495, 183] on icon at bounding box center [496, 182] width 5 height 5
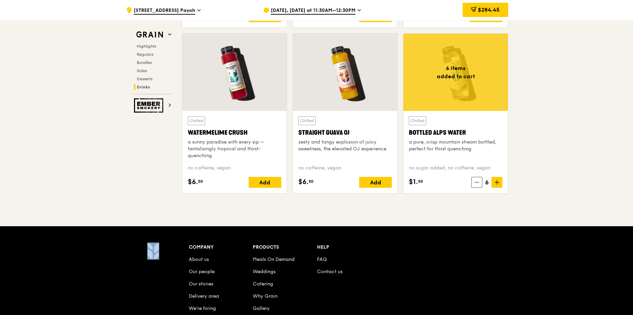
click at [495, 183] on icon at bounding box center [496, 182] width 5 height 5
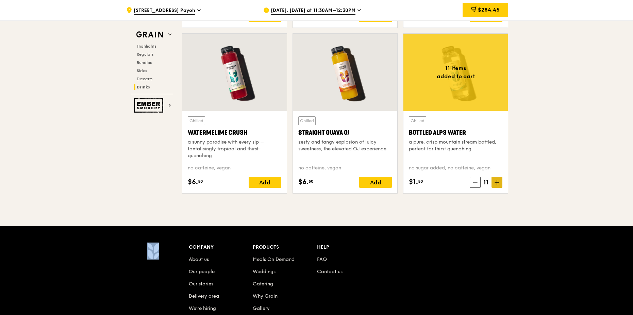
click at [496, 182] on icon at bounding box center [497, 182] width 4 height 0
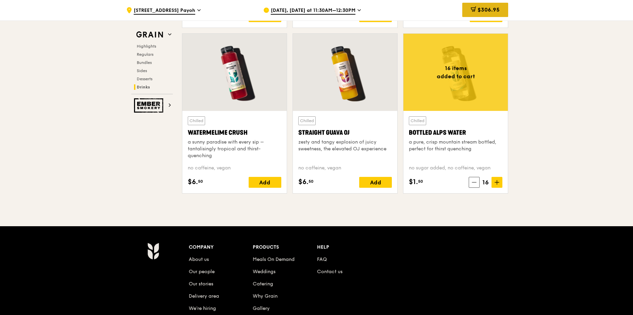
click at [484, 12] on span "$306.95" at bounding box center [488, 9] width 22 height 6
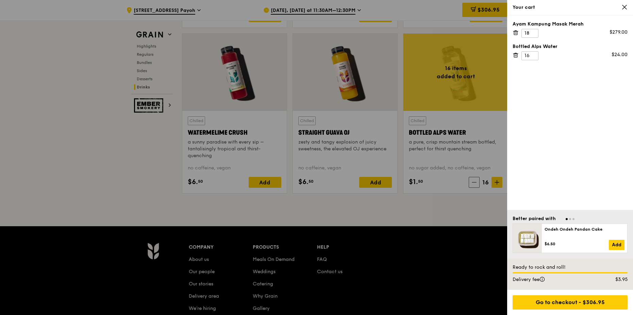
click at [516, 56] on icon at bounding box center [516, 55] width 6 height 6
click at [473, 182] on div at bounding box center [316, 157] width 633 height 315
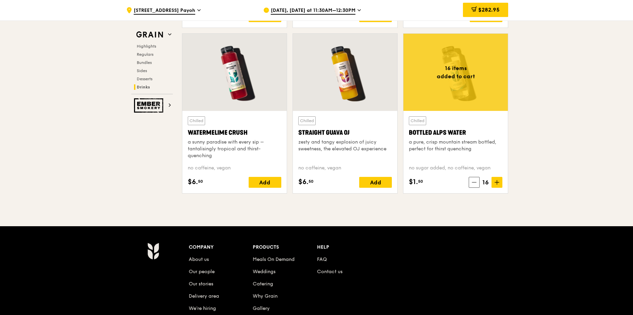
click at [473, 182] on icon at bounding box center [474, 182] width 4 height 0
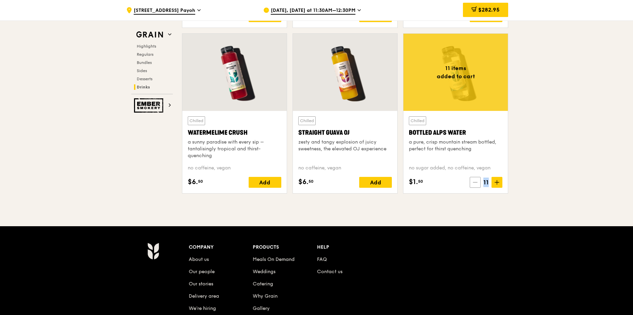
click at [473, 182] on icon at bounding box center [475, 182] width 4 height 0
click at [473, 182] on icon at bounding box center [474, 182] width 4 height 0
click at [473, 182] on span at bounding box center [474, 182] width 11 height 11
click at [473, 182] on span at bounding box center [476, 182] width 11 height 11
click at [473, 182] on span at bounding box center [477, 182] width 11 height 11
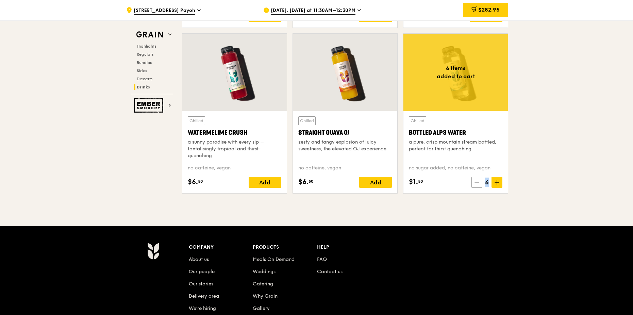
click at [473, 182] on span at bounding box center [476, 182] width 11 height 11
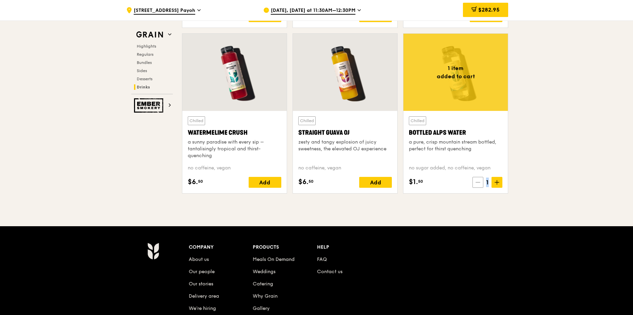
click at [473, 182] on span at bounding box center [477, 182] width 11 height 11
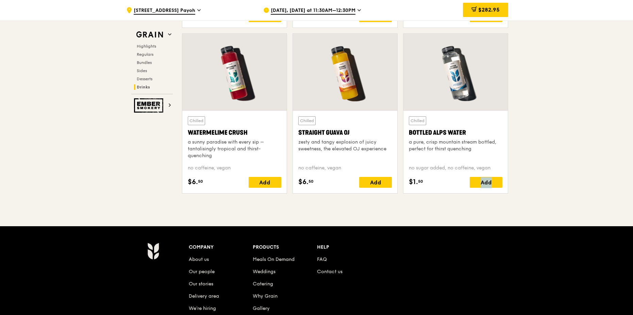
click at [473, 182] on div "Add" at bounding box center [486, 182] width 33 height 11
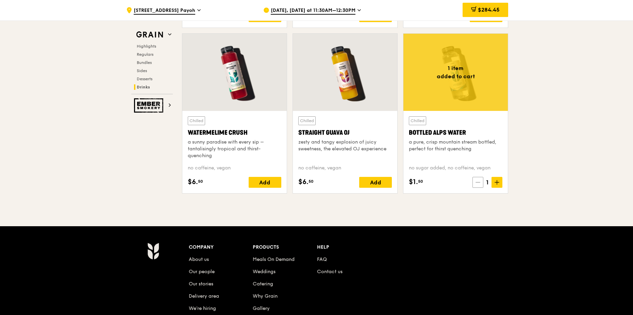
drag, startPoint x: 473, startPoint y: 182, endPoint x: 480, endPoint y: 182, distance: 6.8
click at [480, 182] on icon at bounding box center [477, 182] width 5 height 5
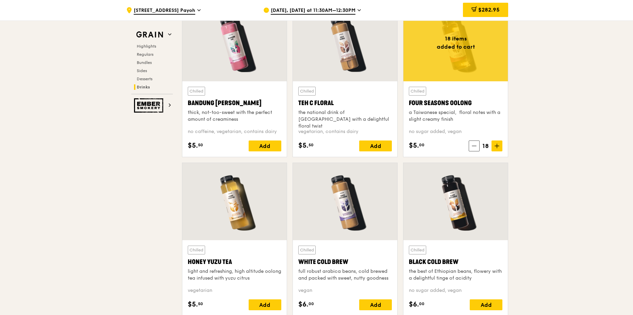
scroll to position [2387, 0]
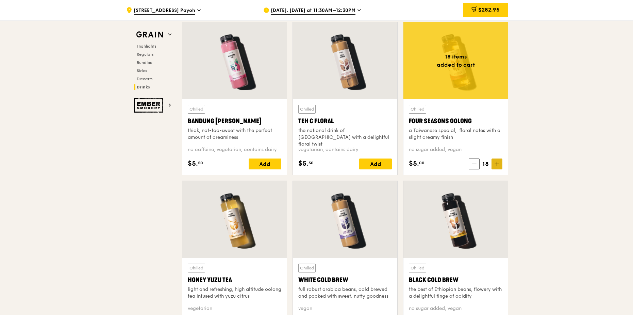
click at [495, 164] on icon at bounding box center [497, 164] width 4 height 0
click at [477, 165] on span at bounding box center [474, 163] width 11 height 11
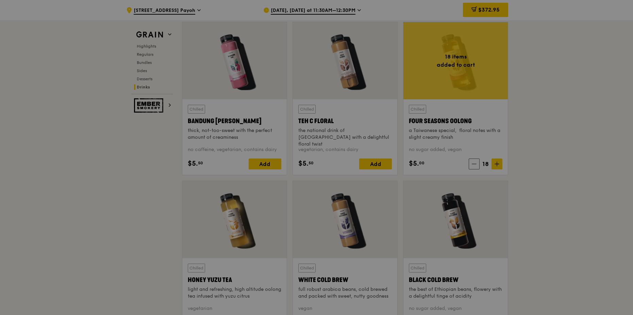
type input "18"
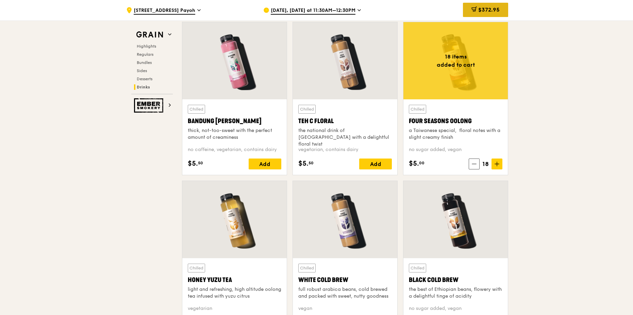
click at [493, 13] on span "$372.95" at bounding box center [488, 9] width 21 height 6
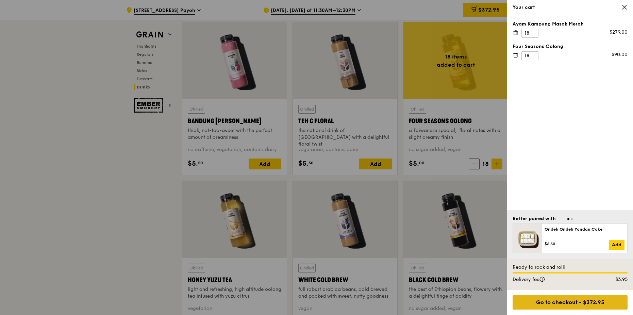
click at [571, 306] on div "Go to checkout - $372.95" at bounding box center [570, 302] width 115 height 14
